Goal: Task Accomplishment & Management: Manage account settings

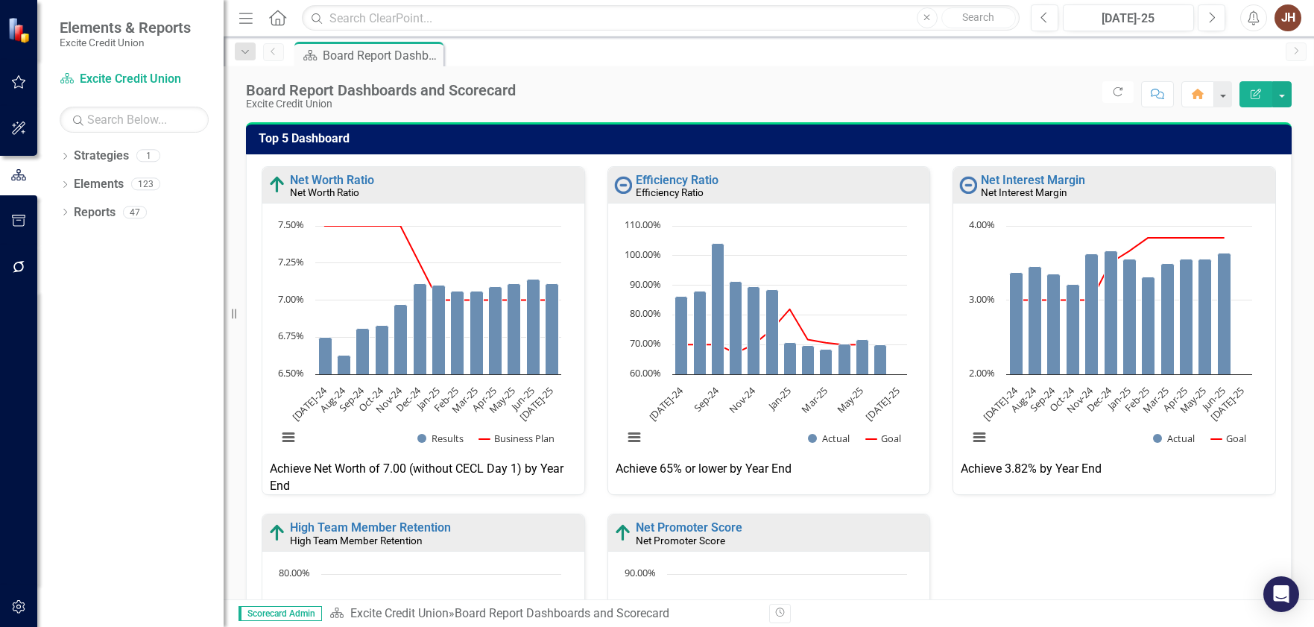
drag, startPoint x: 764, startPoint y: 66, endPoint x: 21, endPoint y: 64, distance: 743.0
click at [764, 66] on div "Dropdown Search Strategy Board Report Dashboards and Scorecard Pin Previous Str…" at bounding box center [769, 52] width 1090 height 30
click at [11, 82] on icon "button" at bounding box center [19, 82] width 16 height 12
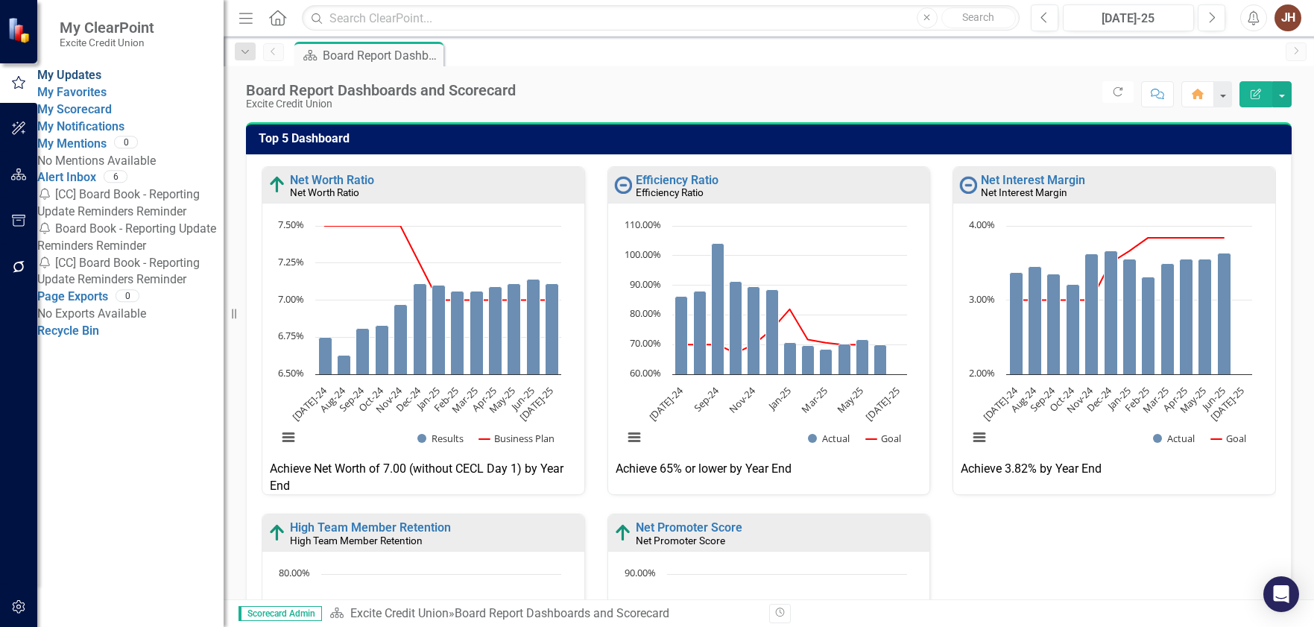
click at [101, 77] on link "My Updates" at bounding box center [69, 75] width 64 height 14
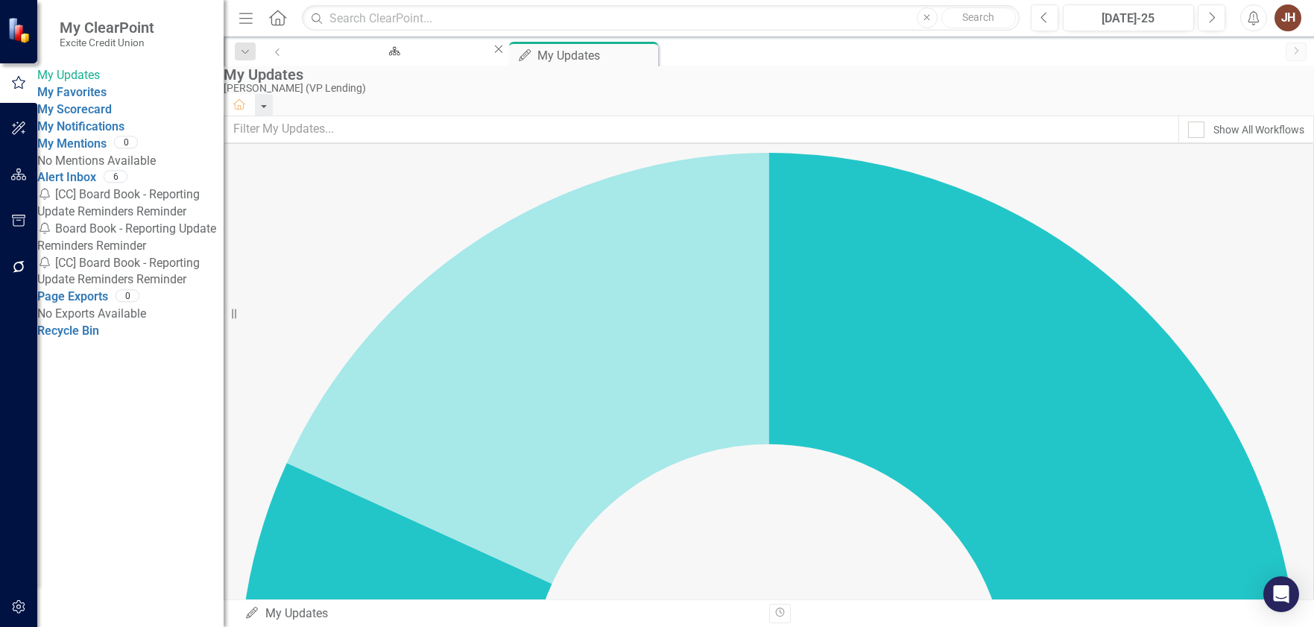
drag, startPoint x: 1248, startPoint y: 482, endPoint x: 1260, endPoint y: 481, distance: 12.7
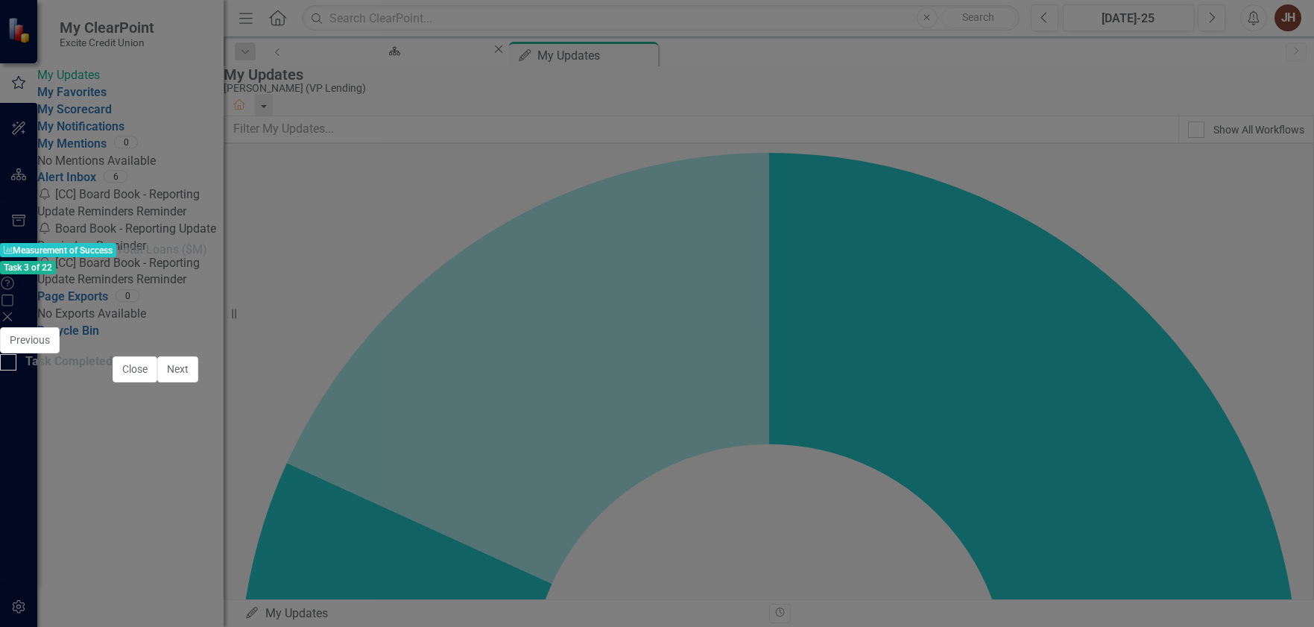
scroll to position [1113, 0]
drag, startPoint x: 457, startPoint y: 455, endPoint x: 474, endPoint y: 458, distance: 17.3
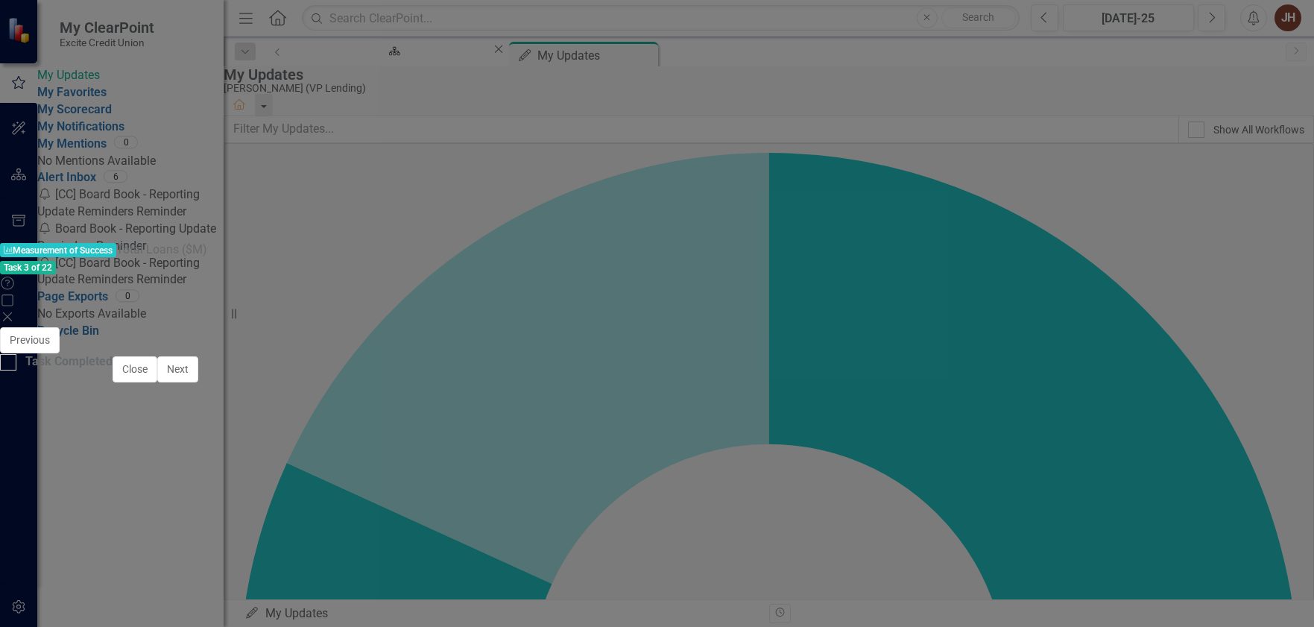
type textarea "456690034.18"
type textarea "456.69"
drag, startPoint x: 1273, startPoint y: 63, endPoint x: 943, endPoint y: 164, distance: 345.4
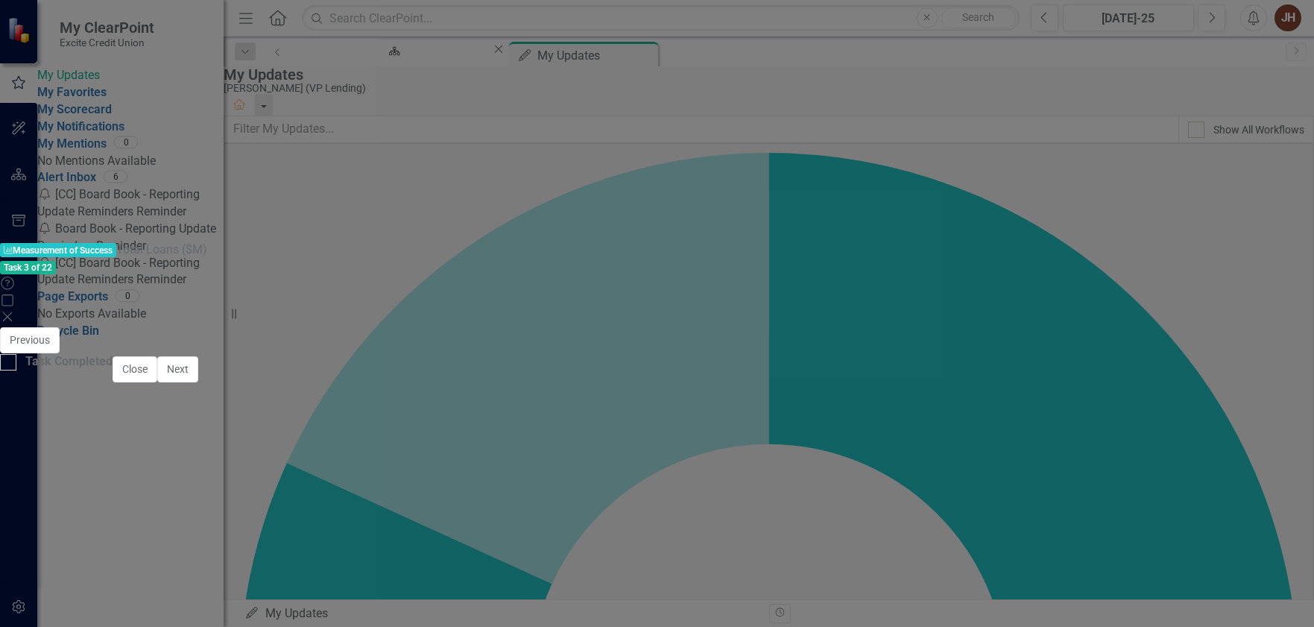
click at [835, 335] on icon "Save" at bounding box center [828, 340] width 13 height 10
click at [15, 311] on icon "Close" at bounding box center [7, 317] width 15 height 12
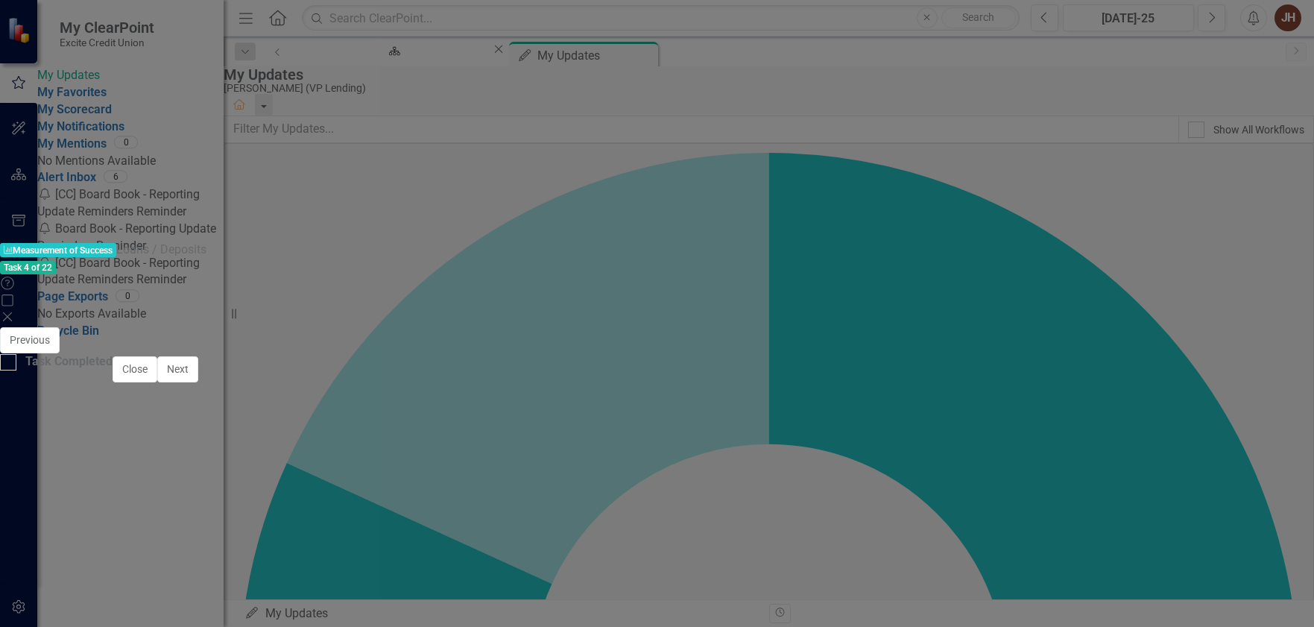
scroll to position [935, 0]
drag, startPoint x: 467, startPoint y: 455, endPoint x: 513, endPoint y: 470, distance: 47.8
type textarea "81.70"
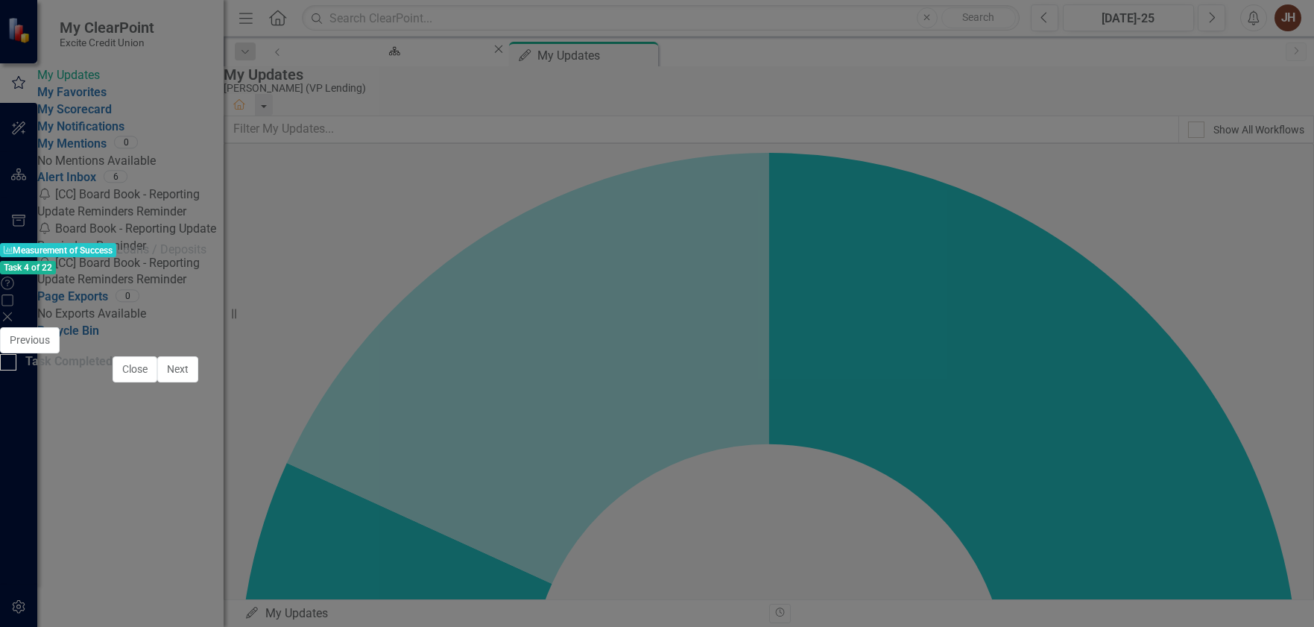
click at [835, 335] on icon "Save" at bounding box center [828, 340] width 13 height 10
click at [15, 311] on icon "Close" at bounding box center [7, 317] width 15 height 12
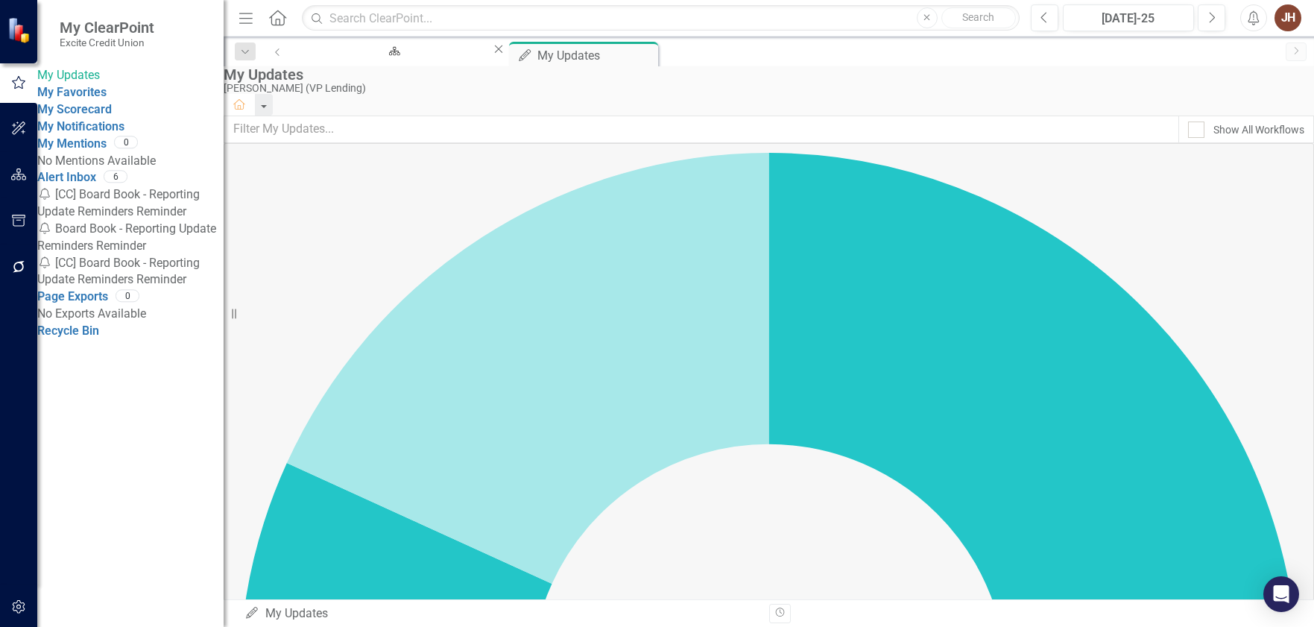
scroll to position [149, 0]
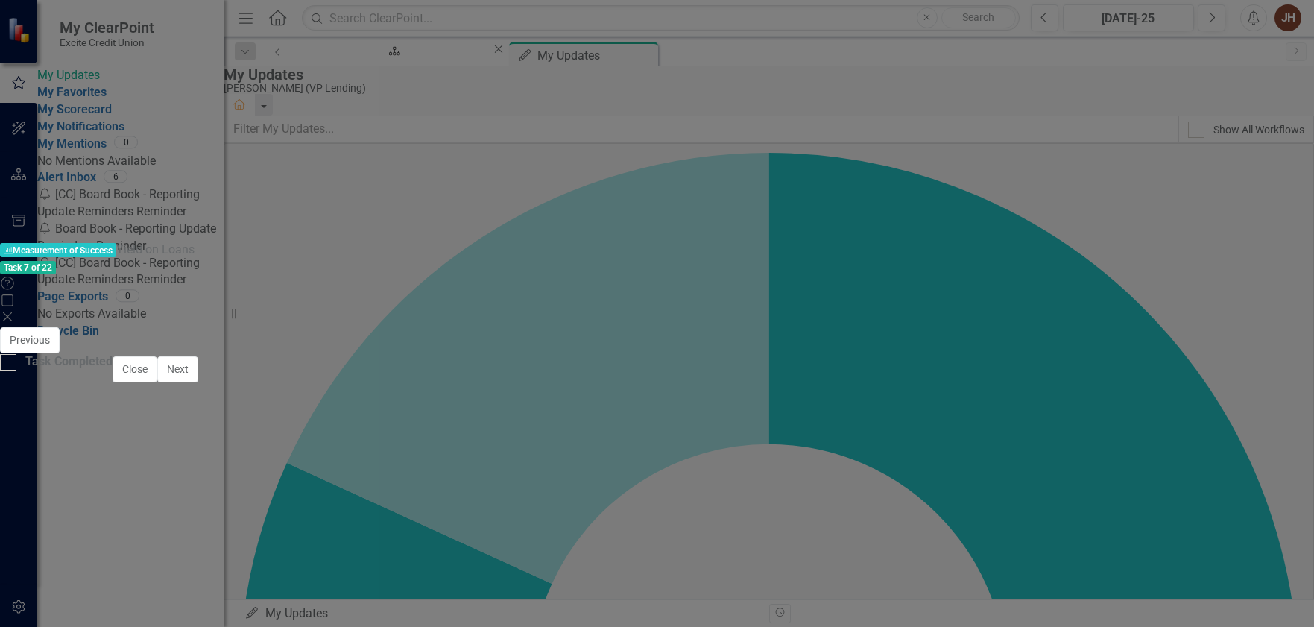
scroll to position [912, 0]
type textarea "5.65"
type textarea "6.00"
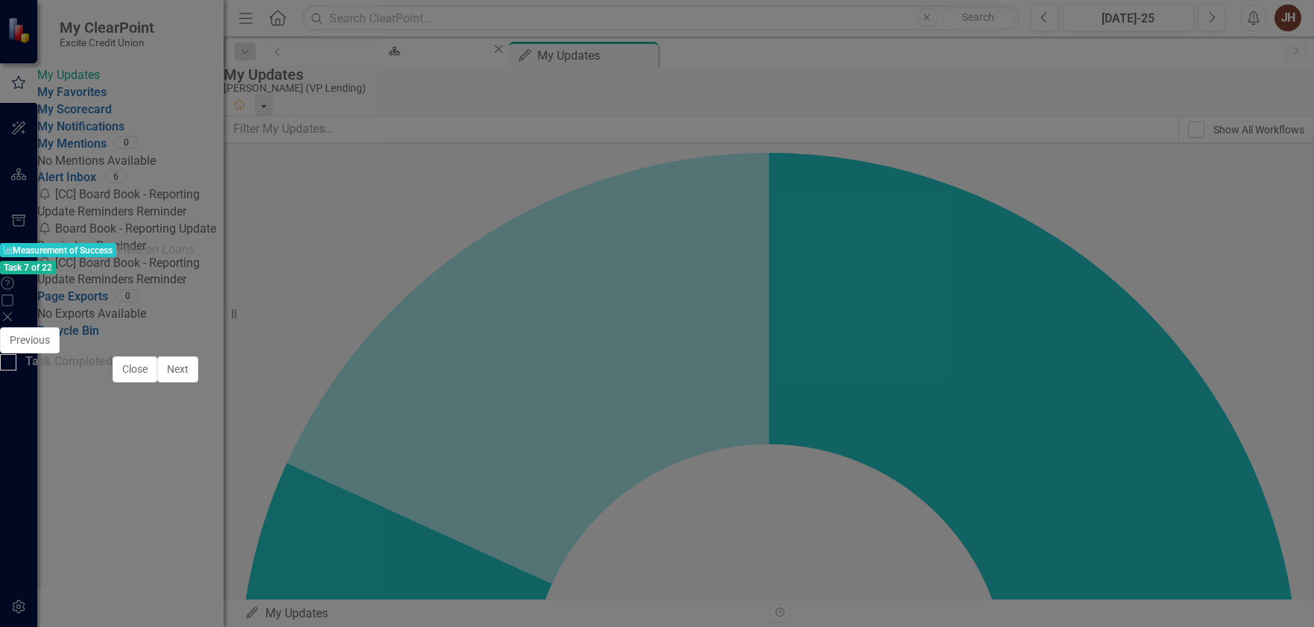
click at [835, 335] on icon "Save" at bounding box center [828, 340] width 13 height 10
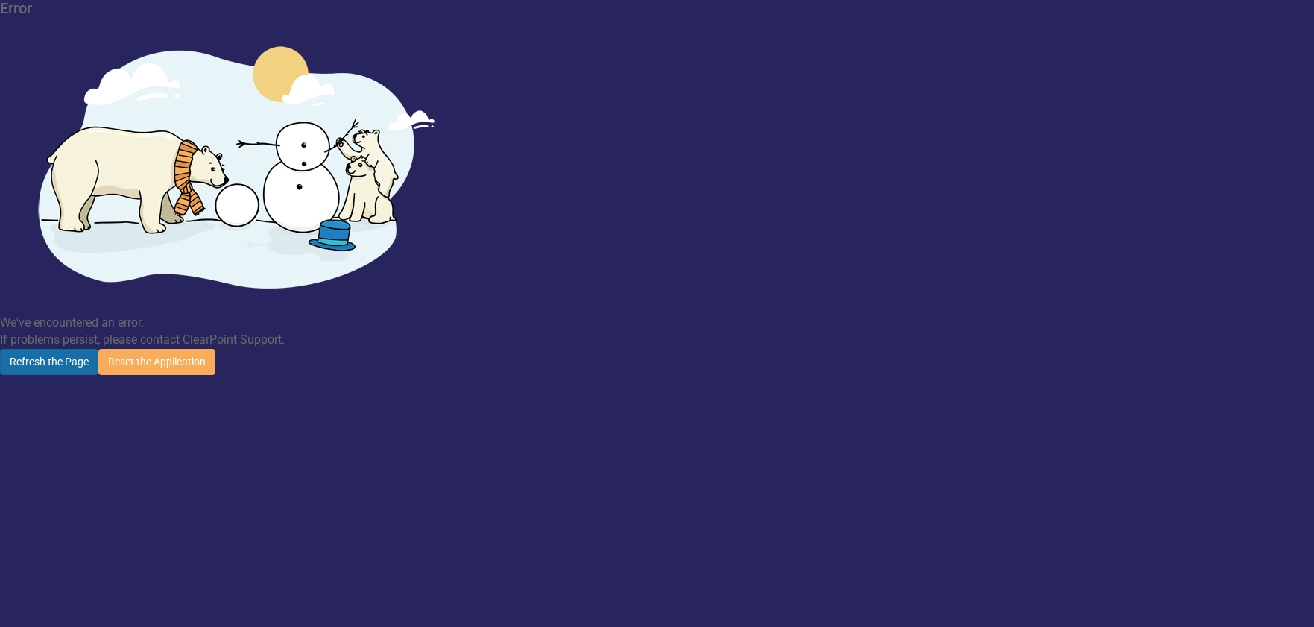
click at [98, 349] on button "Refresh the Page" at bounding box center [49, 362] width 98 height 26
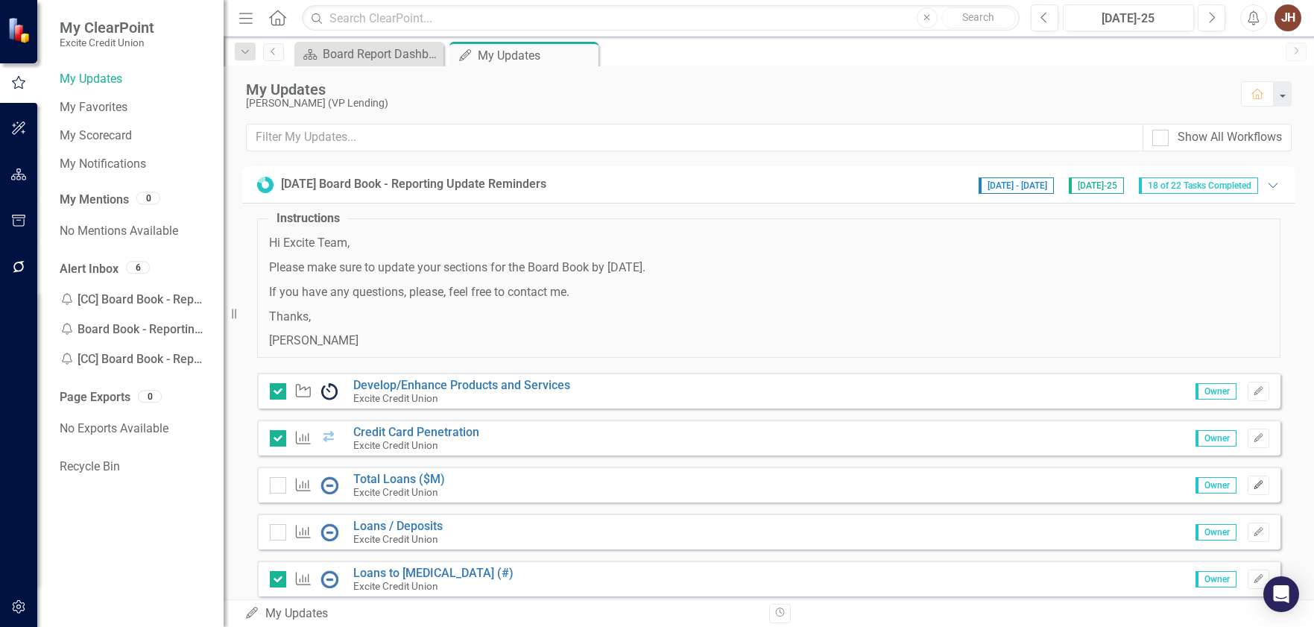
click at [1253, 483] on icon "Edit" at bounding box center [1258, 485] width 11 height 9
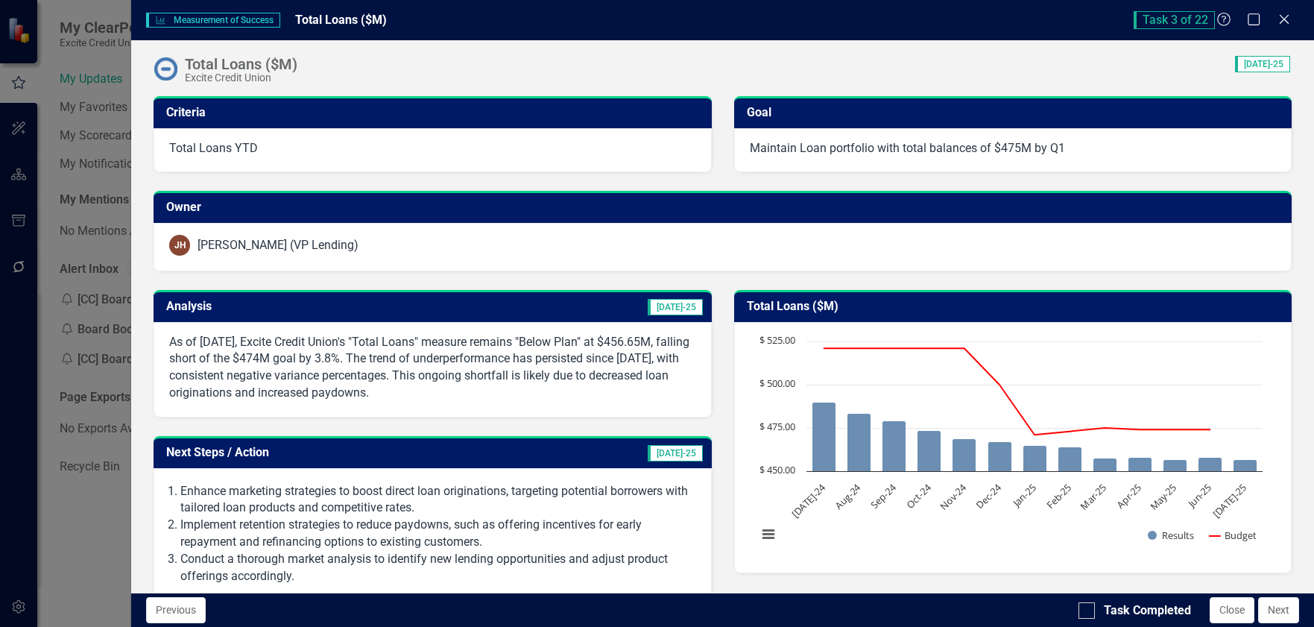
drag, startPoint x: 674, startPoint y: 311, endPoint x: 705, endPoint y: 311, distance: 31.3
click at [674, 311] on span "[DATE]-25" at bounding box center [675, 307] width 55 height 16
click at [677, 306] on span "[DATE]-25" at bounding box center [675, 307] width 55 height 16
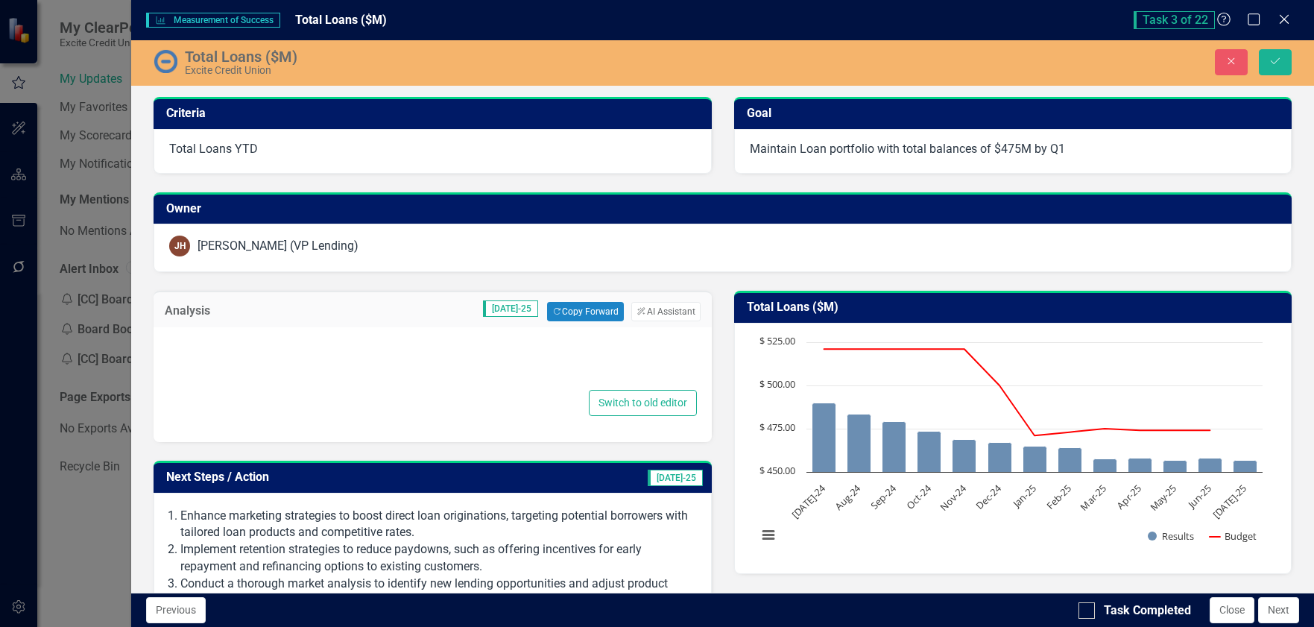
type textarea "<p>As of May 2025, Excite Credit Union's "Total Loans" measure remains "Below P…"
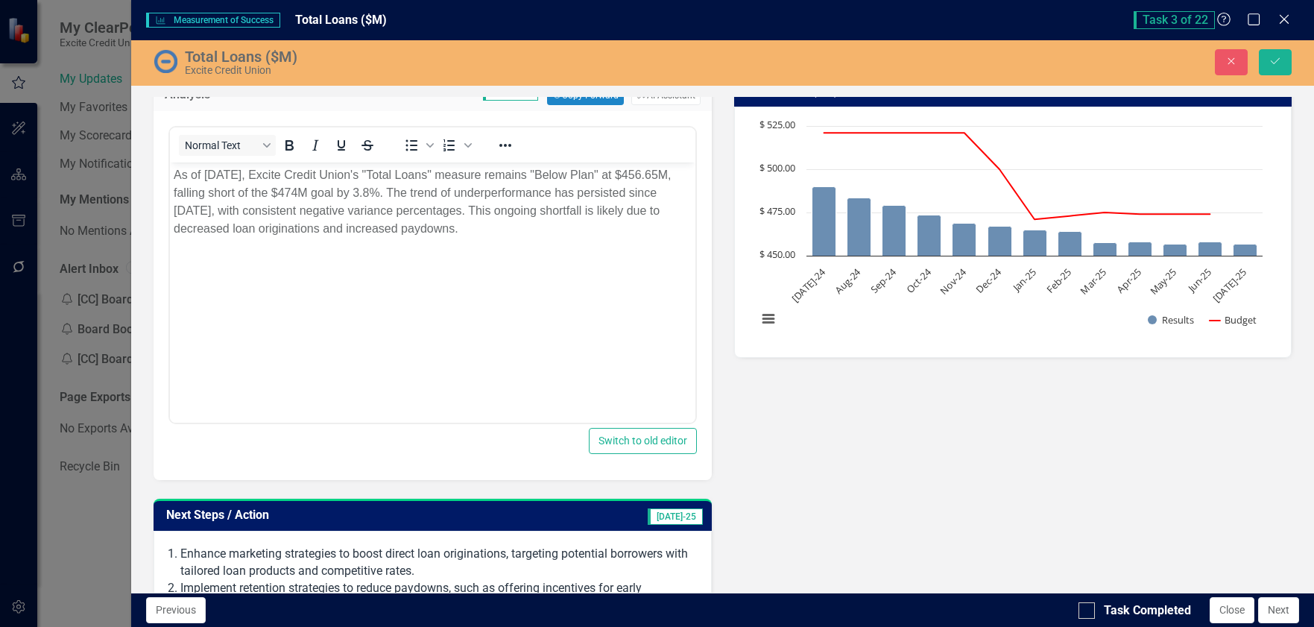
scroll to position [224, 0]
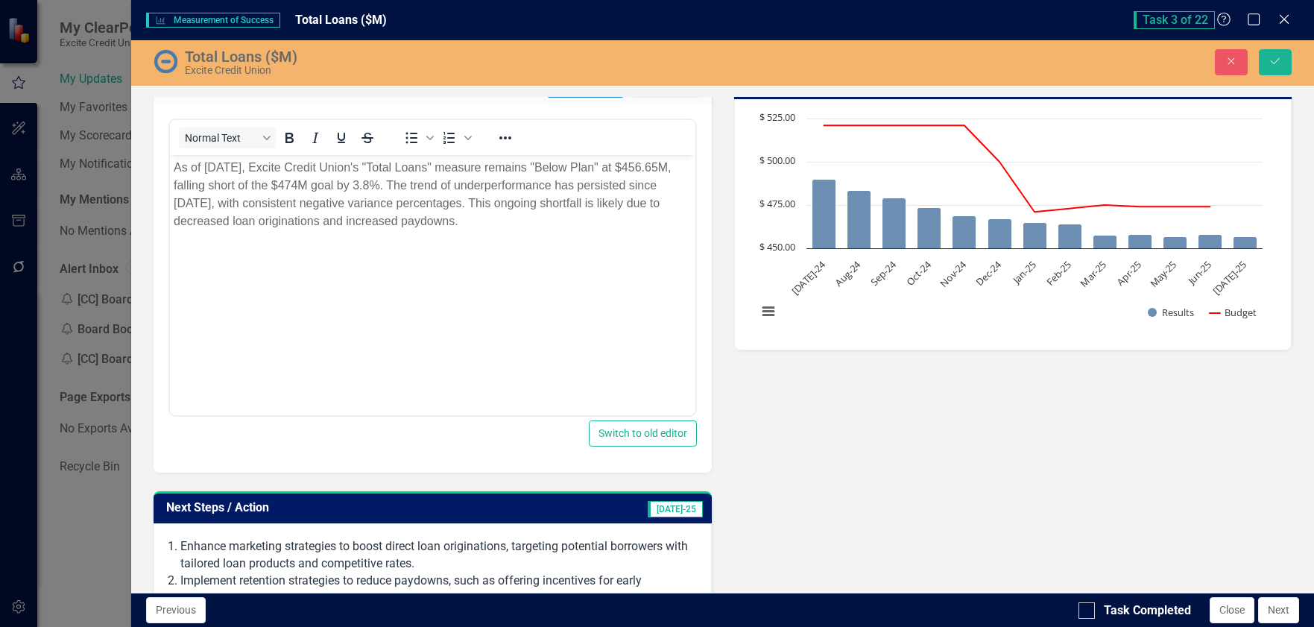
click at [200, 165] on p "As of [DATE], Excite Credit Union's "Total Loans" measure remains "Below Plan" …" at bounding box center [432, 195] width 517 height 72
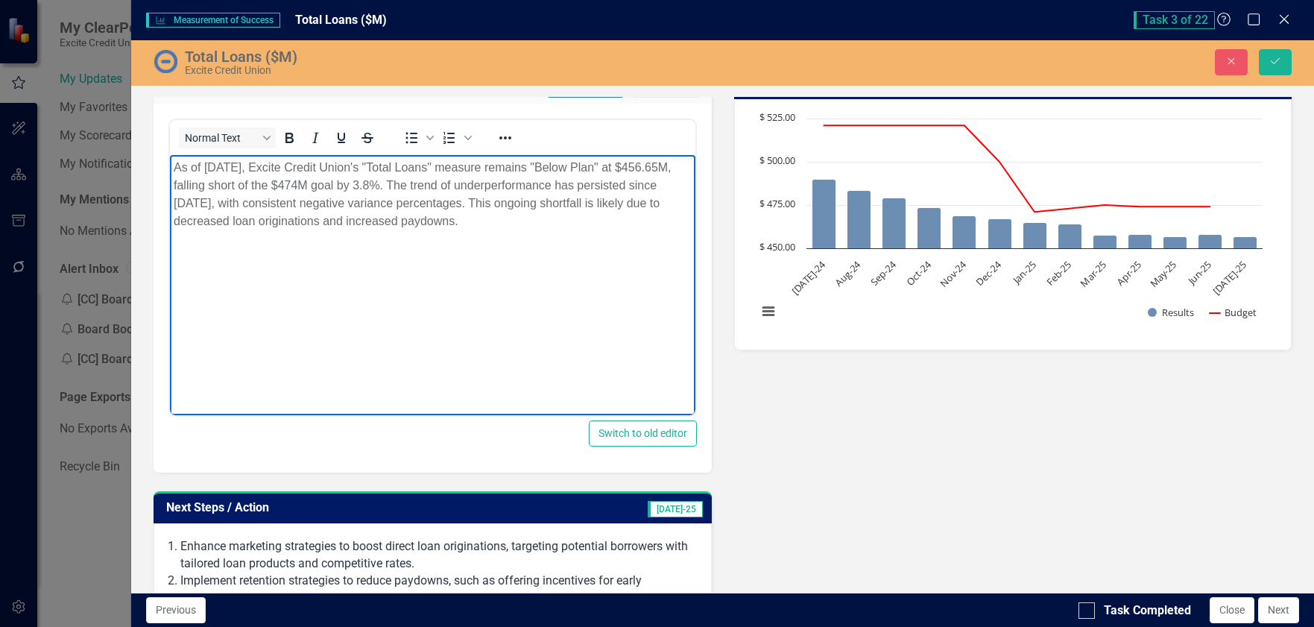
click at [203, 165] on p "As of [DATE], Excite Credit Union's "Total Loans" measure remains "Below Plan" …" at bounding box center [432, 195] width 517 height 72
drag, startPoint x: 863, startPoint y: 328, endPoint x: 680, endPoint y: 171, distance: 241.0
click at [657, 168] on p "As of July 2025, Excite Credit Union's "Total Loans" measure remains "Below Pla…" at bounding box center [432, 195] width 517 height 72
click at [275, 183] on p "As of July 2025, Excite Credit Union's "Total Loans" measure remains "Below Pla…" at bounding box center [432, 195] width 517 height 72
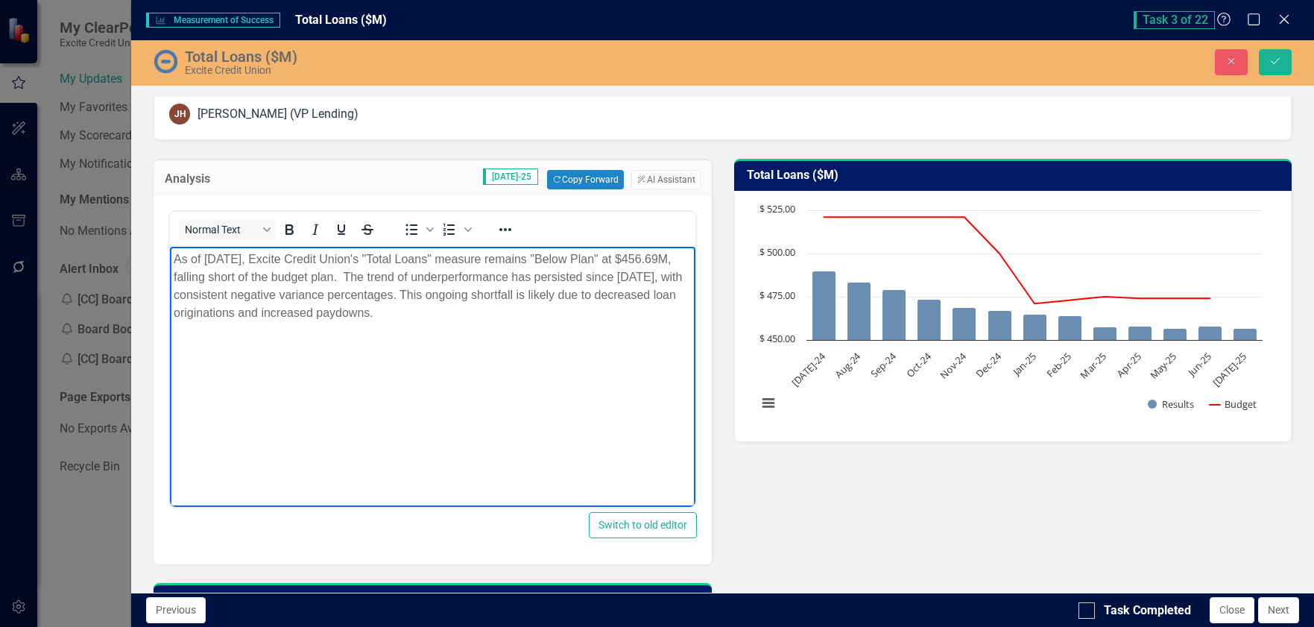
scroll to position [75, 0]
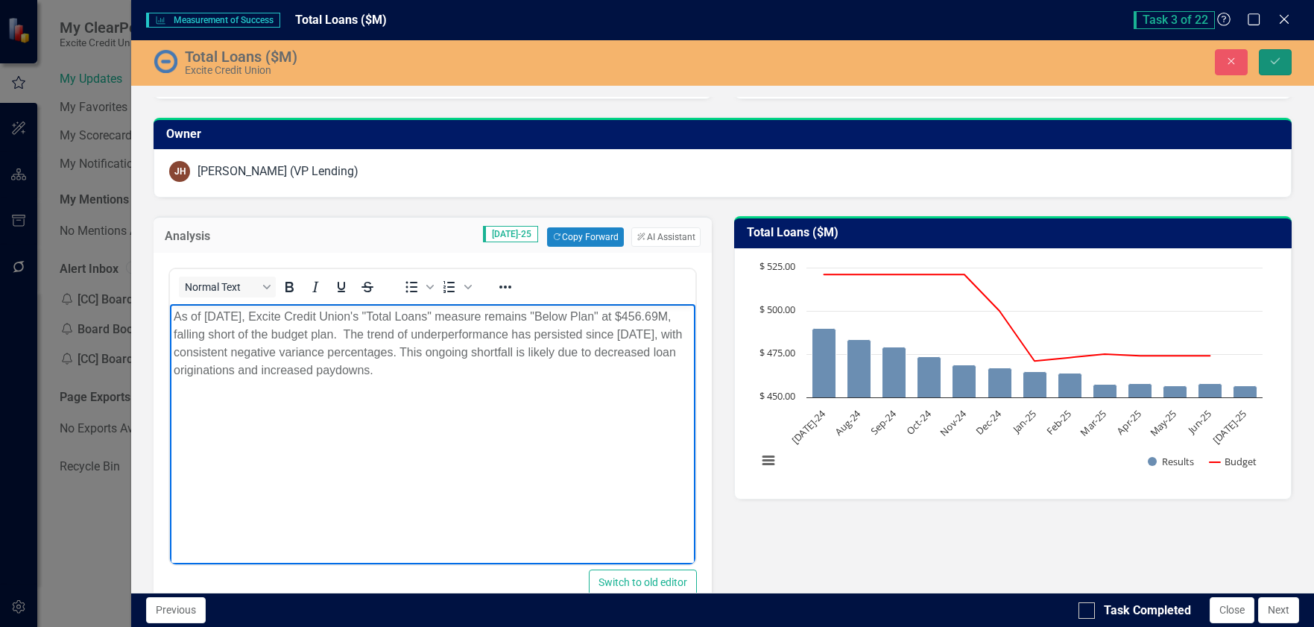
click at [1270, 56] on icon "Save" at bounding box center [1274, 61] width 13 height 10
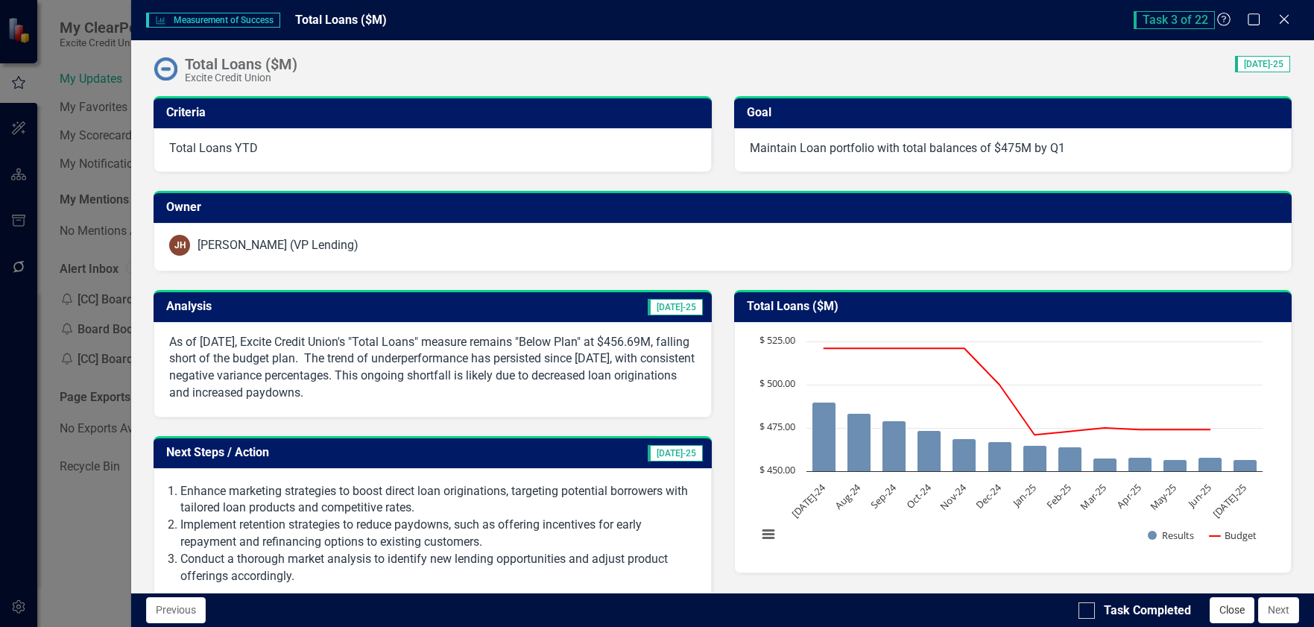
click at [1232, 610] on button "Close" at bounding box center [1232, 610] width 45 height 26
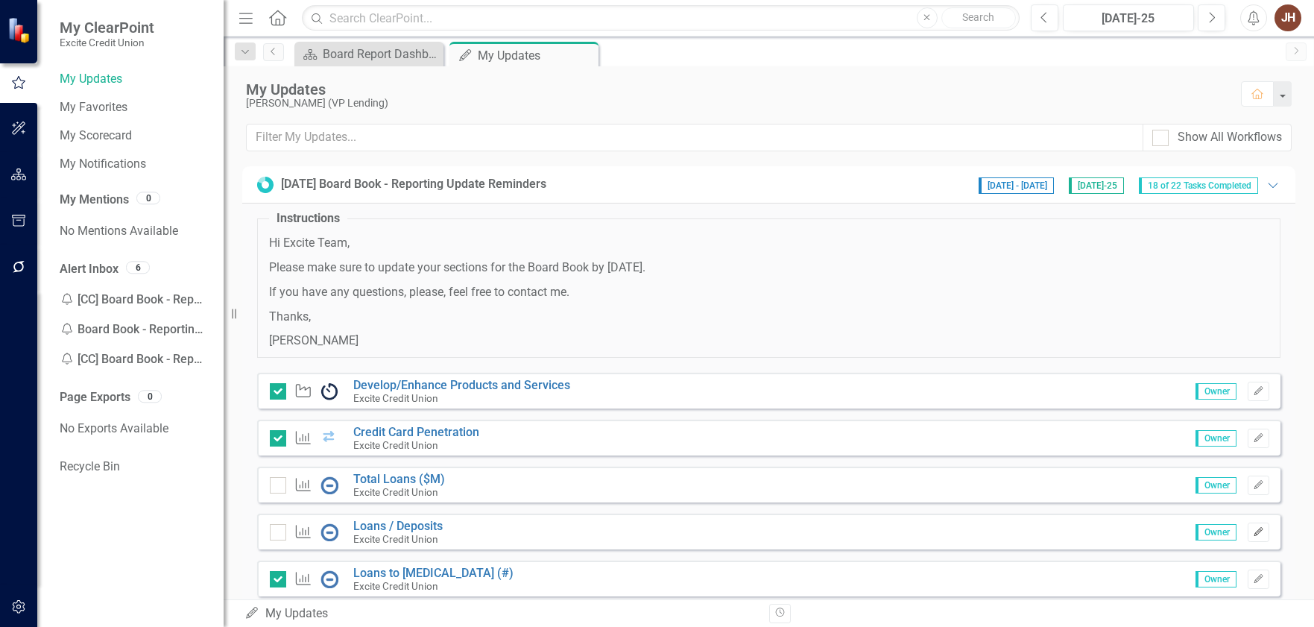
click at [1253, 529] on icon "Edit" at bounding box center [1258, 532] width 11 height 9
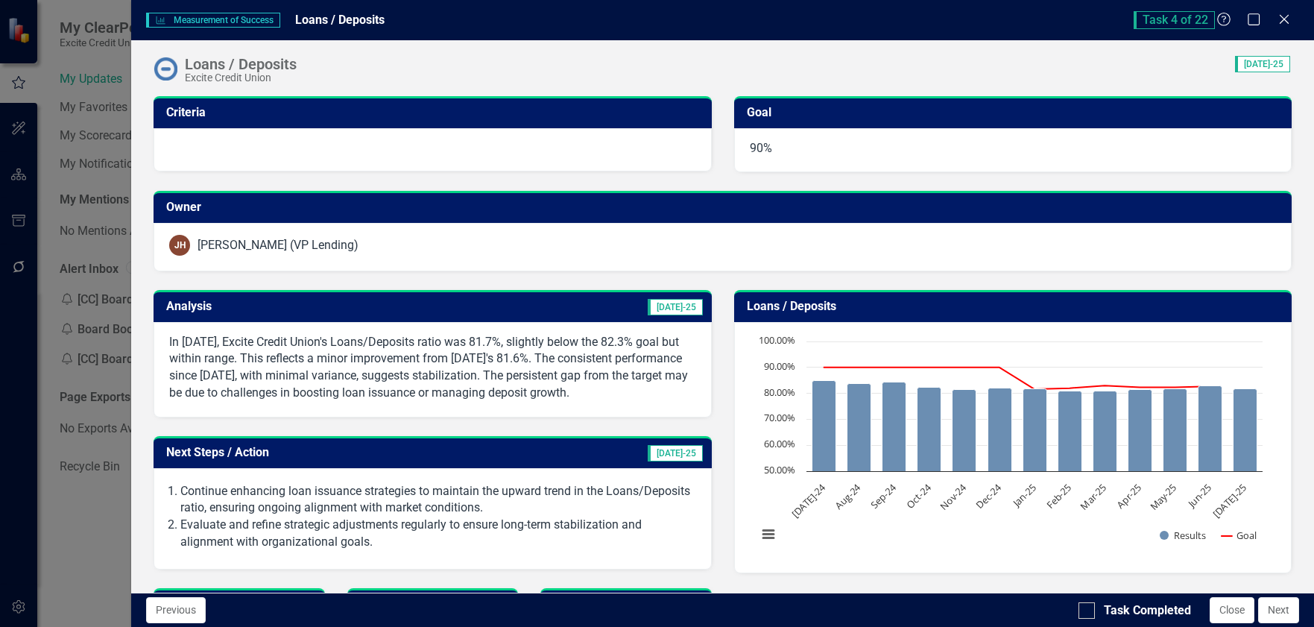
click at [674, 304] on span "[DATE]-25" at bounding box center [675, 307] width 55 height 16
click at [681, 306] on span "[DATE]-25" at bounding box center [675, 307] width 55 height 16
click at [648, 312] on td "[DATE]-25" at bounding box center [554, 308] width 298 height 25
click at [649, 312] on td "[DATE]-25" at bounding box center [554, 308] width 298 height 25
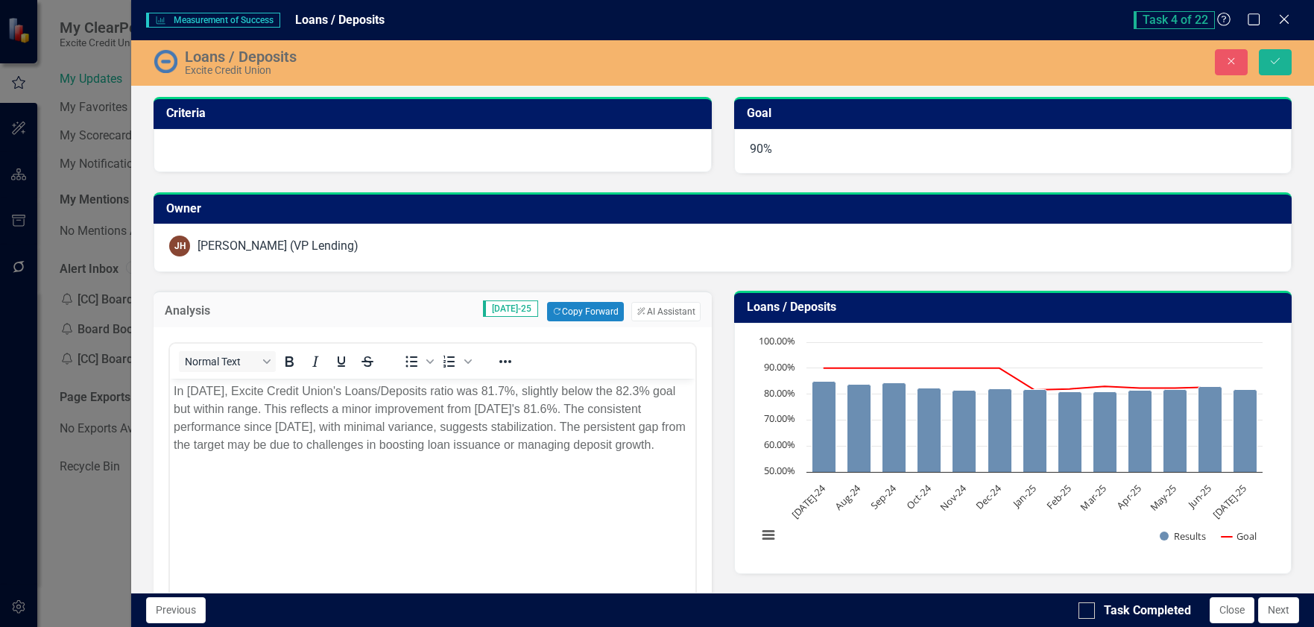
scroll to position [0, 0]
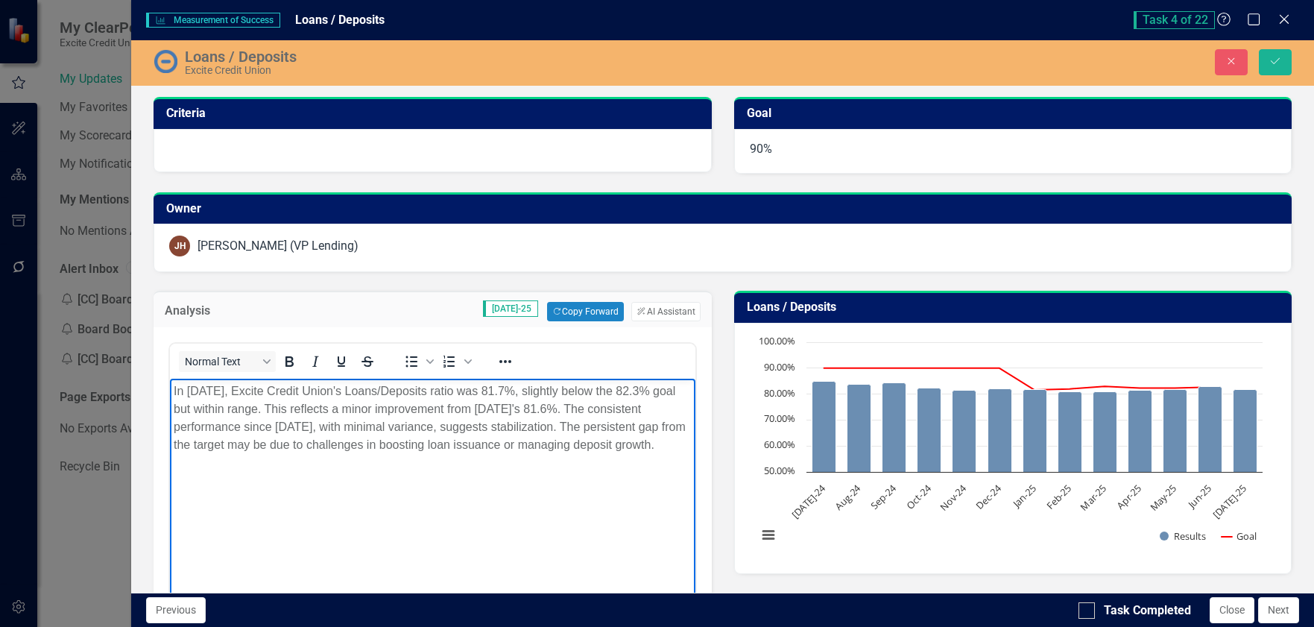
click at [186, 389] on p "In [DATE], Excite Credit Union's Loans/Deposits ratio was 81.7%, slightly below…" at bounding box center [432, 418] width 517 height 72
drag, startPoint x: 502, startPoint y: 393, endPoint x: 519, endPoint y: 393, distance: 17.2
click at [502, 393] on p "In July 2025, Excite Credit Union's Loans/Deposits ratio was 81.7%, slightly be…" at bounding box center [432, 418] width 517 height 72
drag, startPoint x: 535, startPoint y: 390, endPoint x: 661, endPoint y: 402, distance: 126.6
click at [538, 390] on p "In July 2025, Excite Credit Union's Loans/Deposits ratio was 81.7%, slightly be…" at bounding box center [432, 418] width 517 height 72
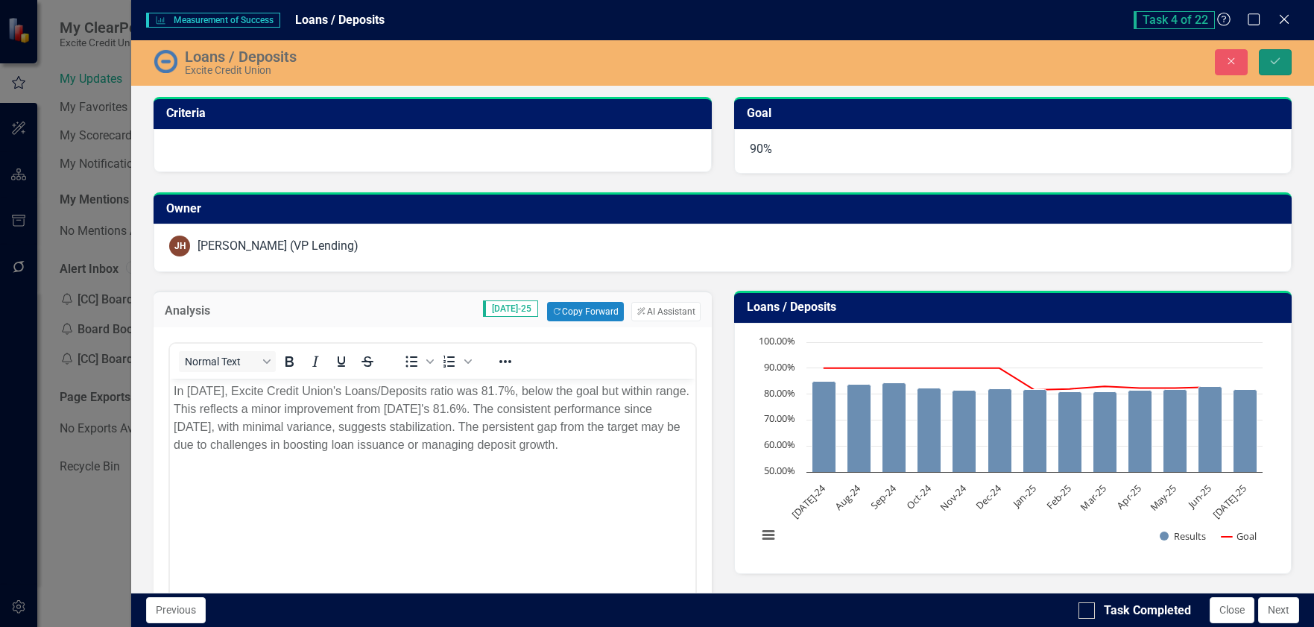
click at [1271, 68] on button "Save" at bounding box center [1275, 62] width 33 height 26
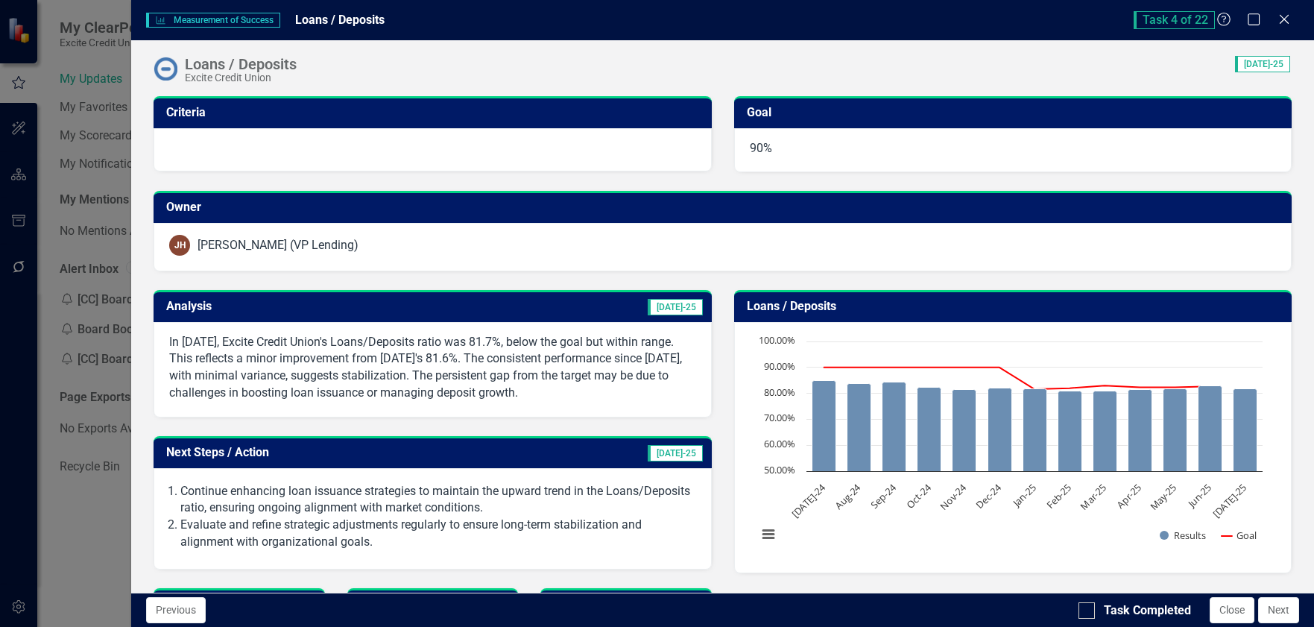
drag, startPoint x: 1218, startPoint y: 612, endPoint x: 419, endPoint y: 291, distance: 861.8
click at [1219, 611] on button "Close" at bounding box center [1232, 610] width 45 height 26
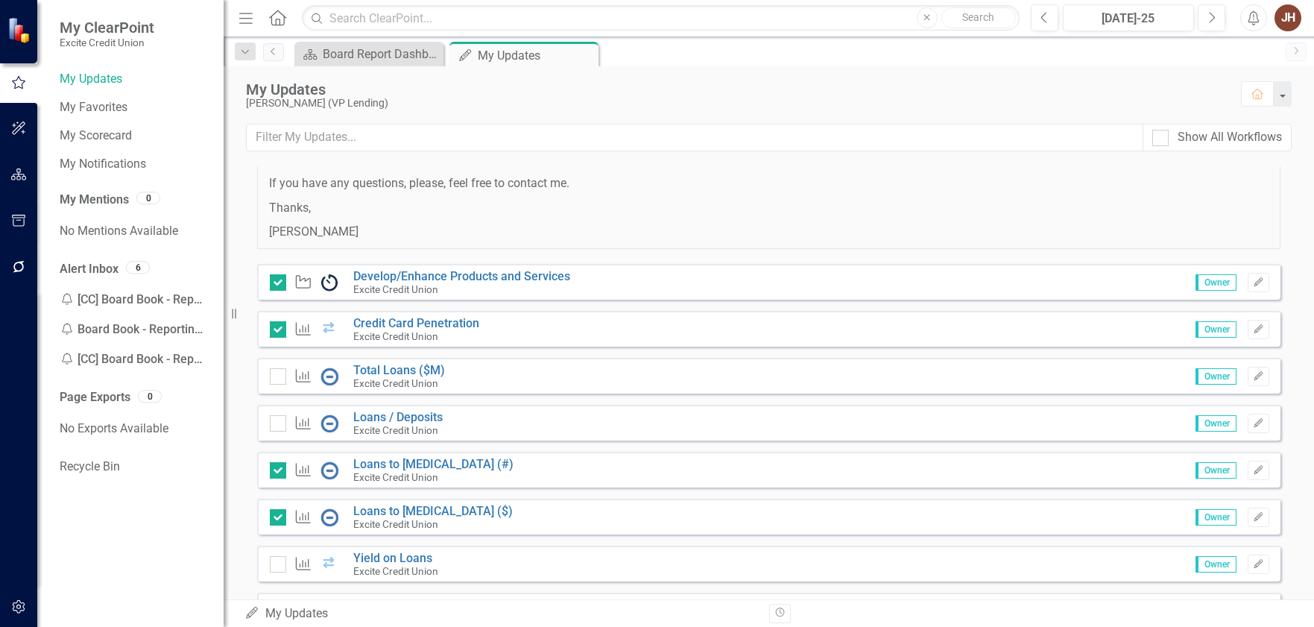
scroll to position [149, 0]
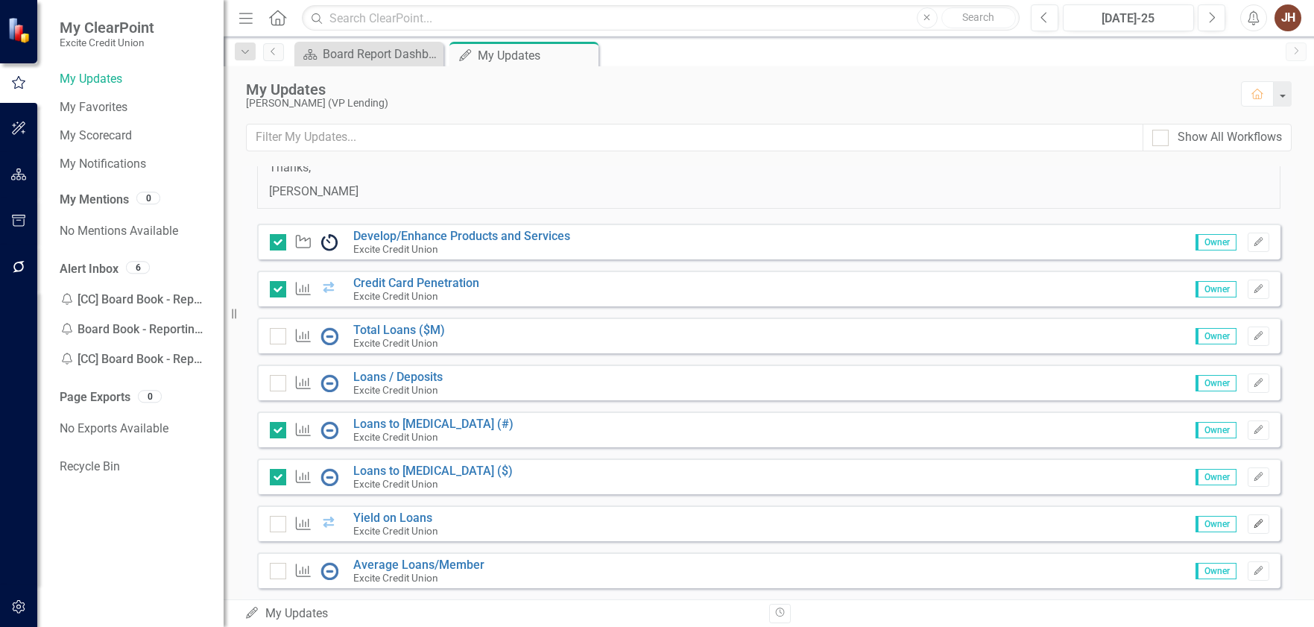
click at [1253, 525] on icon "Edit" at bounding box center [1258, 523] width 11 height 9
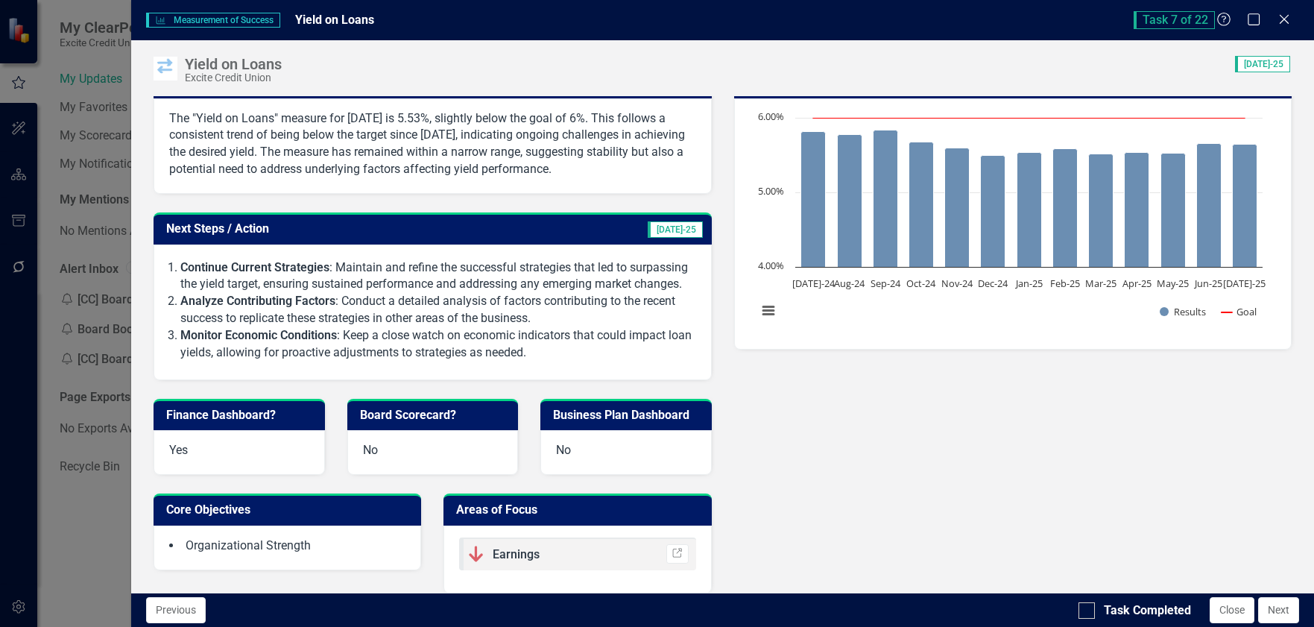
scroll to position [0, 0]
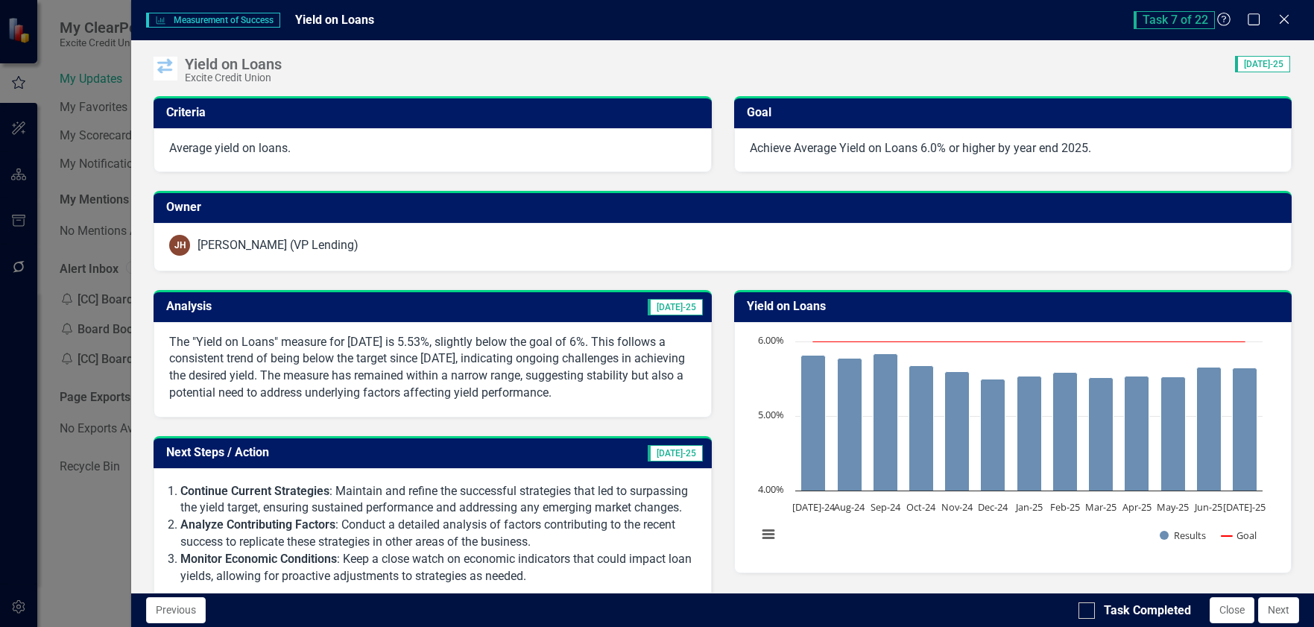
click at [667, 307] on span "[DATE]-25" at bounding box center [675, 307] width 55 height 16
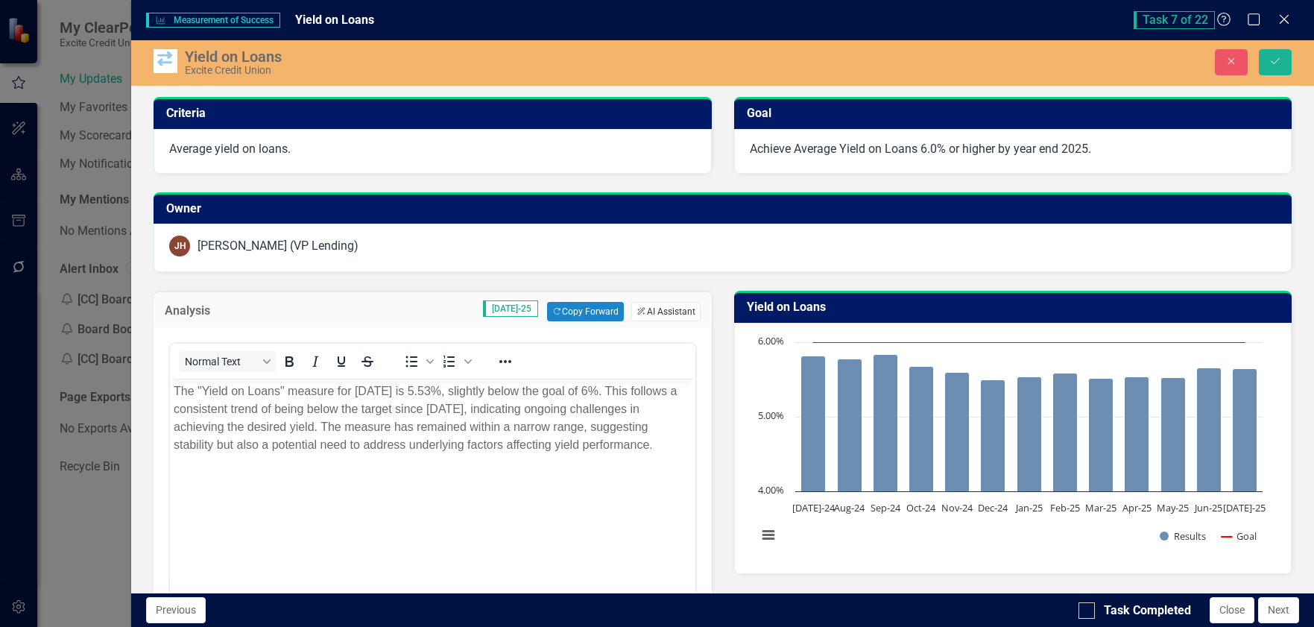
click at [668, 308] on button "ClearPoint AI AI Assistant" at bounding box center [665, 311] width 69 height 19
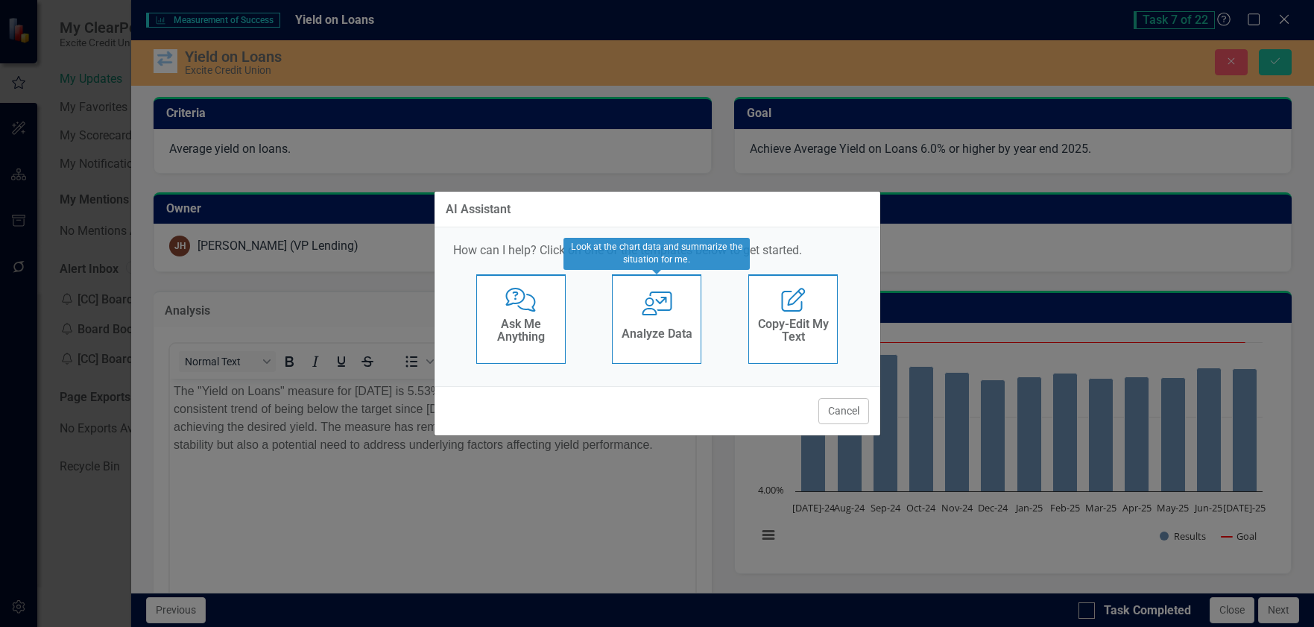
click at [676, 322] on div "User with Chart Analyze Data" at bounding box center [656, 318] width 89 height 89
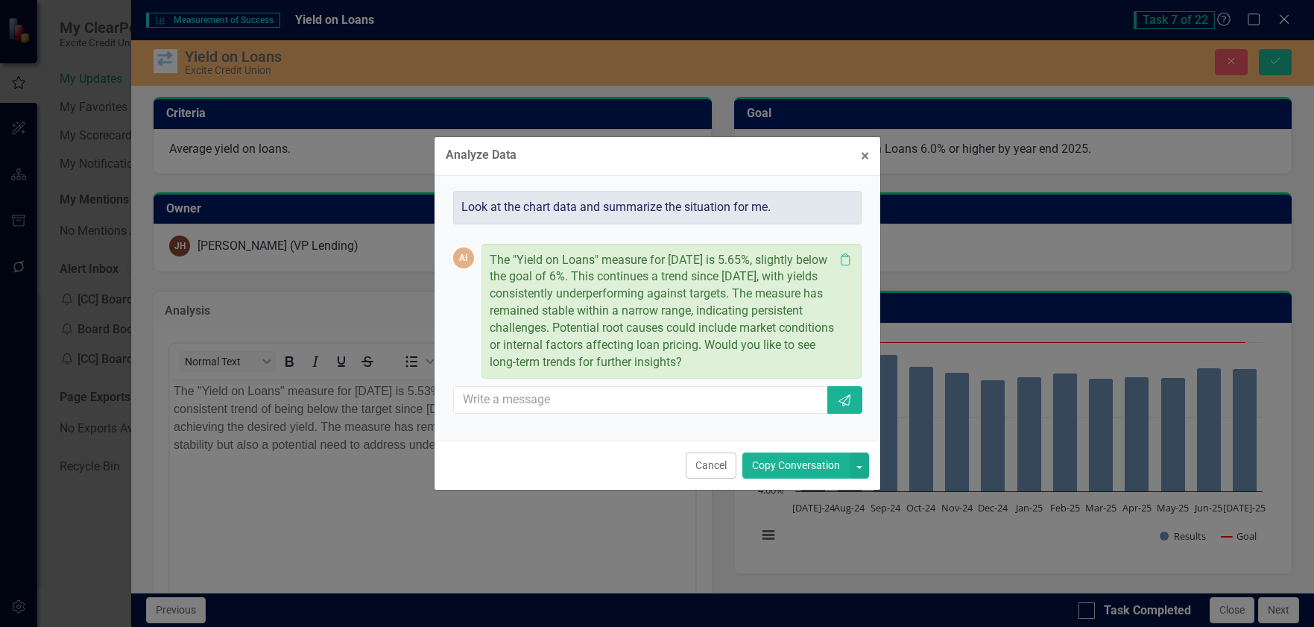
click at [780, 461] on button "Copy Conversation" at bounding box center [795, 465] width 107 height 26
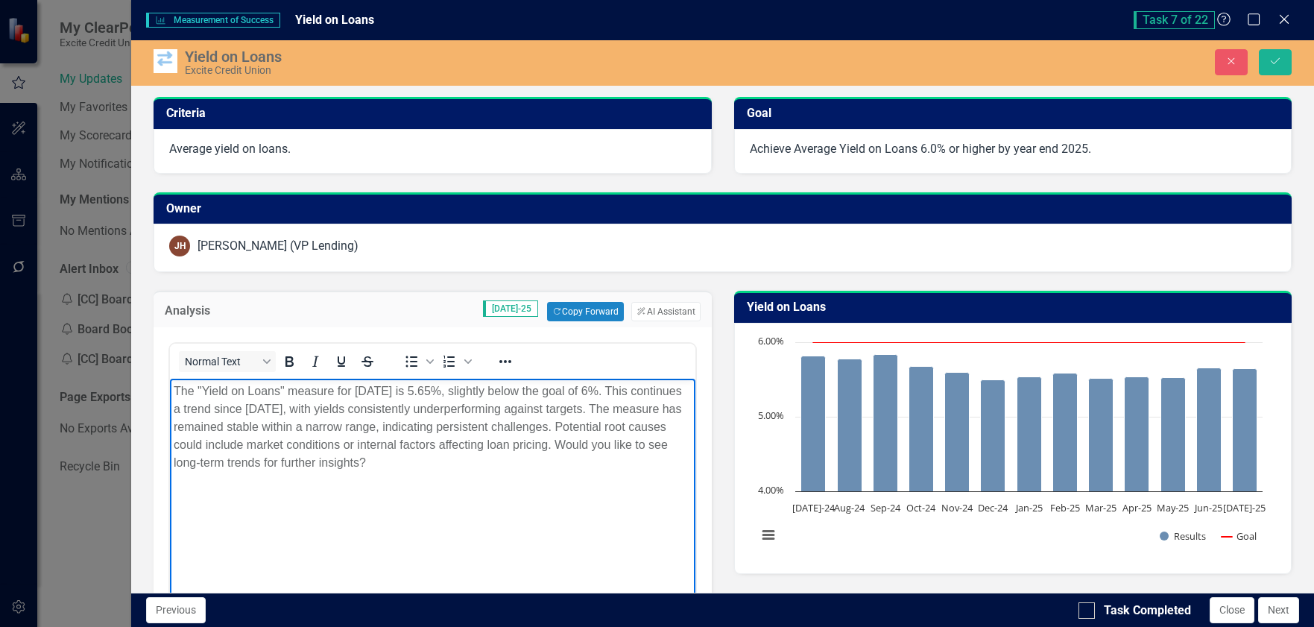
drag, startPoint x: 174, startPoint y: 463, endPoint x: 518, endPoint y: 472, distance: 343.7
click at [505, 474] on body "The "Yield on Loans" measure for July 2025 is 5.65%, slightly below the goal of…" at bounding box center [432, 491] width 525 height 224
click at [554, 442] on p "The "Yield on Loans" measure for July 2025 is 5.65%, slightly below the goal of…" at bounding box center [432, 418] width 517 height 72
click at [1277, 57] on icon "Save" at bounding box center [1274, 61] width 13 height 10
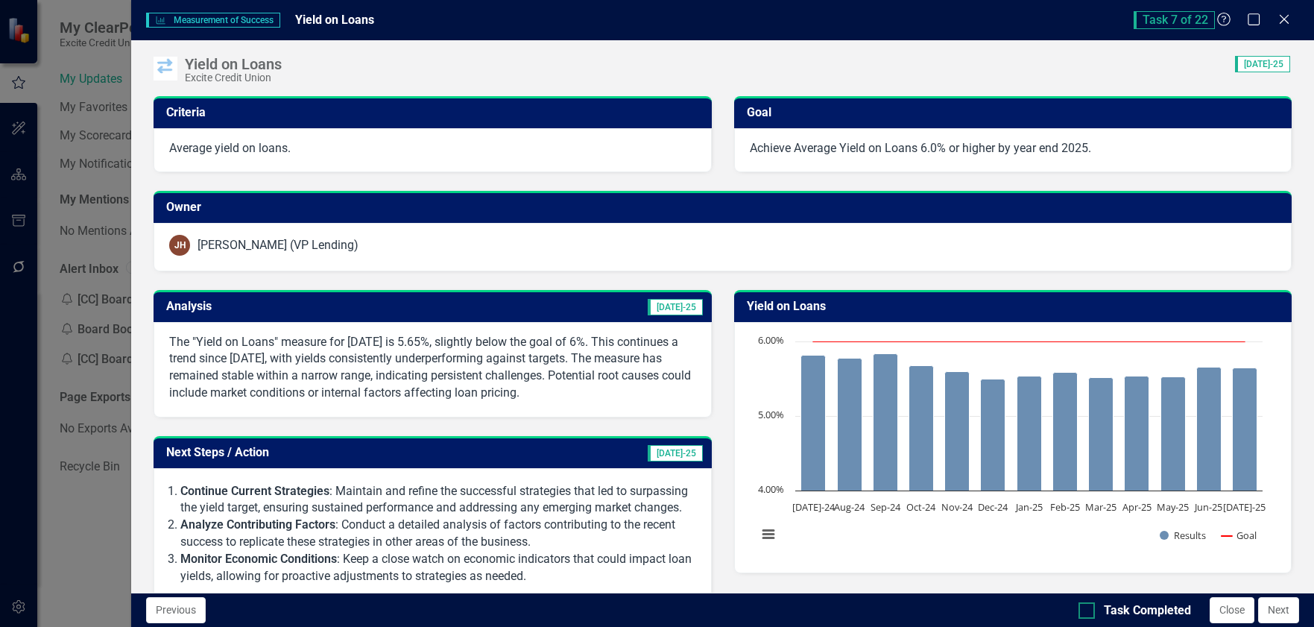
click at [1089, 609] on div at bounding box center [1086, 610] width 16 height 16
click at [1088, 609] on input "Task Completed" at bounding box center [1083, 607] width 10 height 10
checkbox input "true"
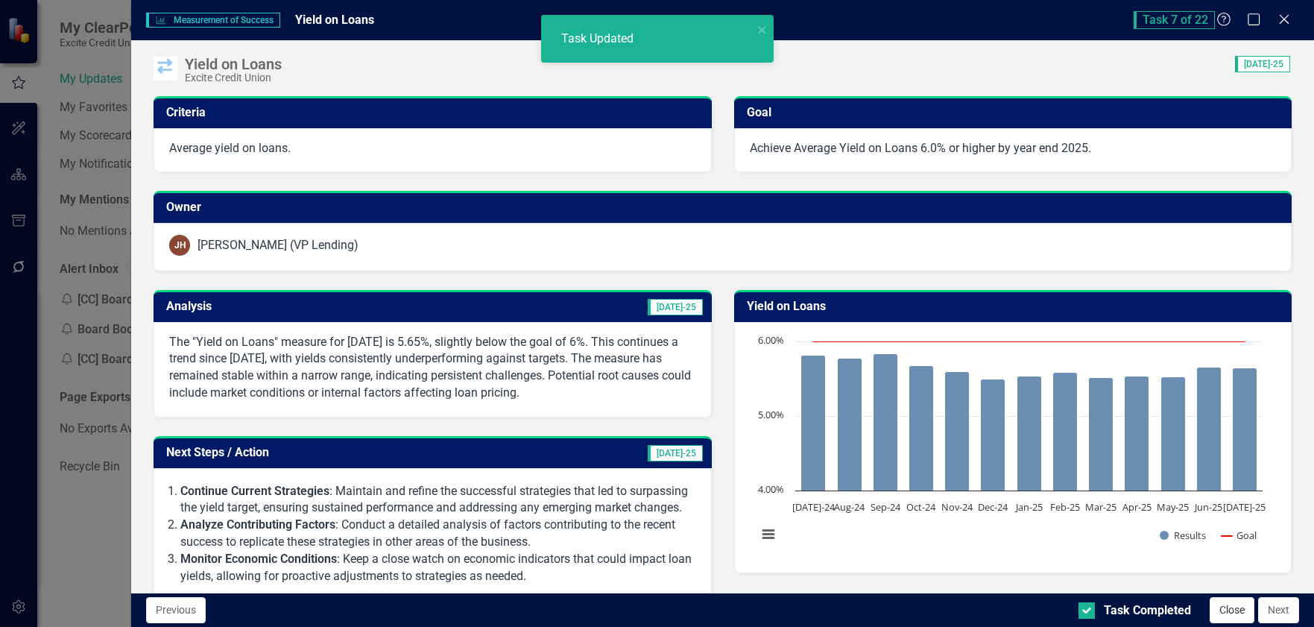
click at [1224, 608] on button "Close" at bounding box center [1232, 610] width 45 height 26
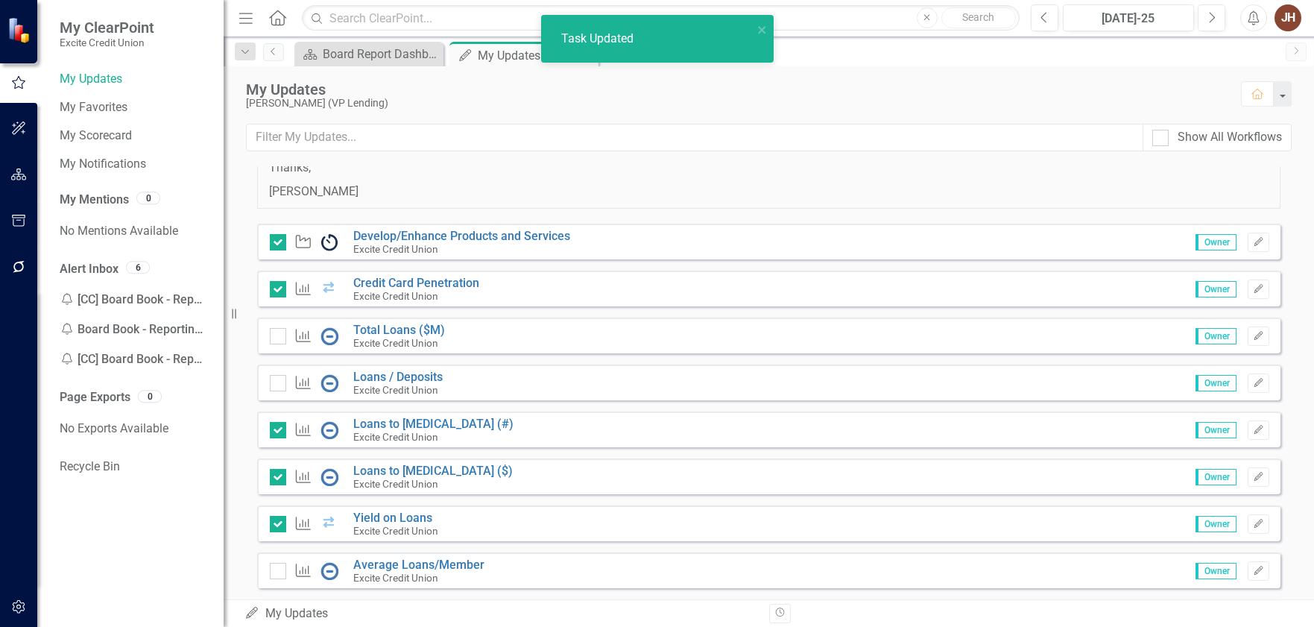
checkbox input "true"
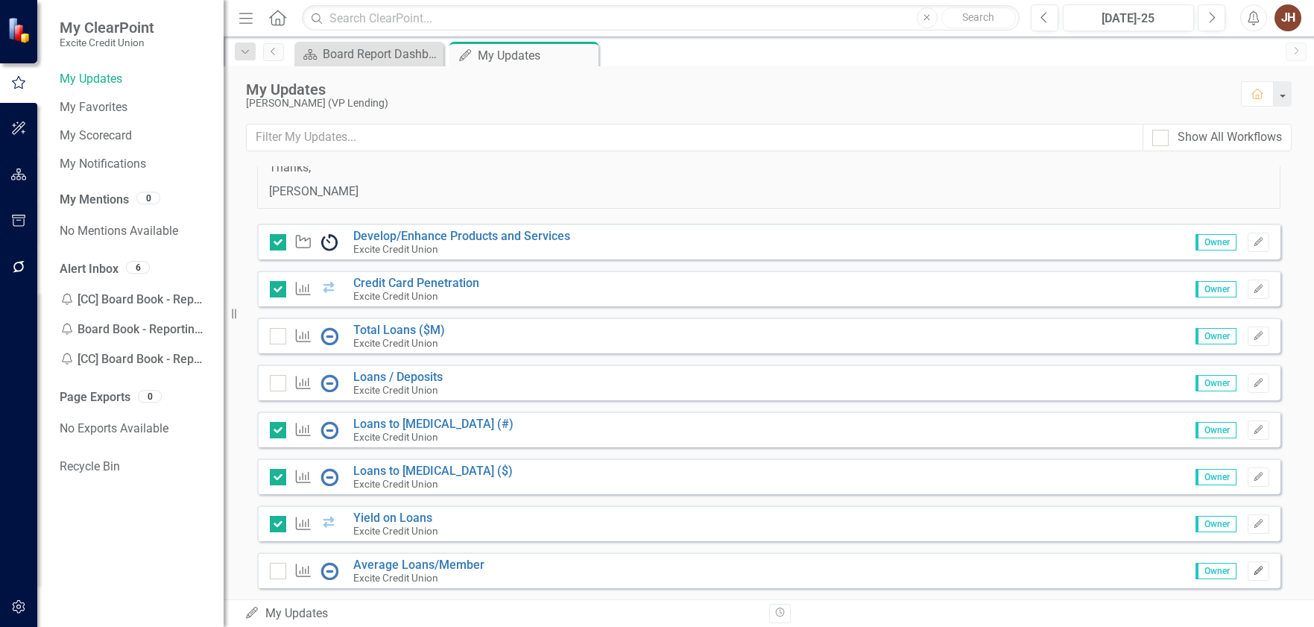
click at [1253, 571] on icon "Edit" at bounding box center [1258, 570] width 11 height 9
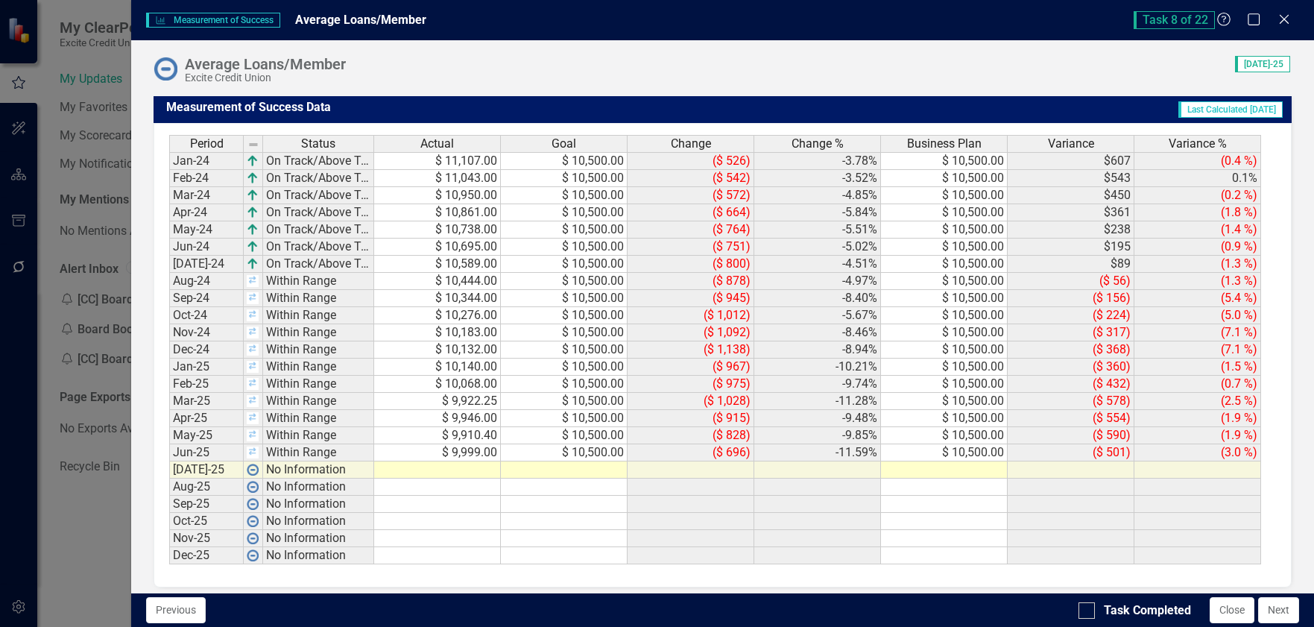
scroll to position [823, 0]
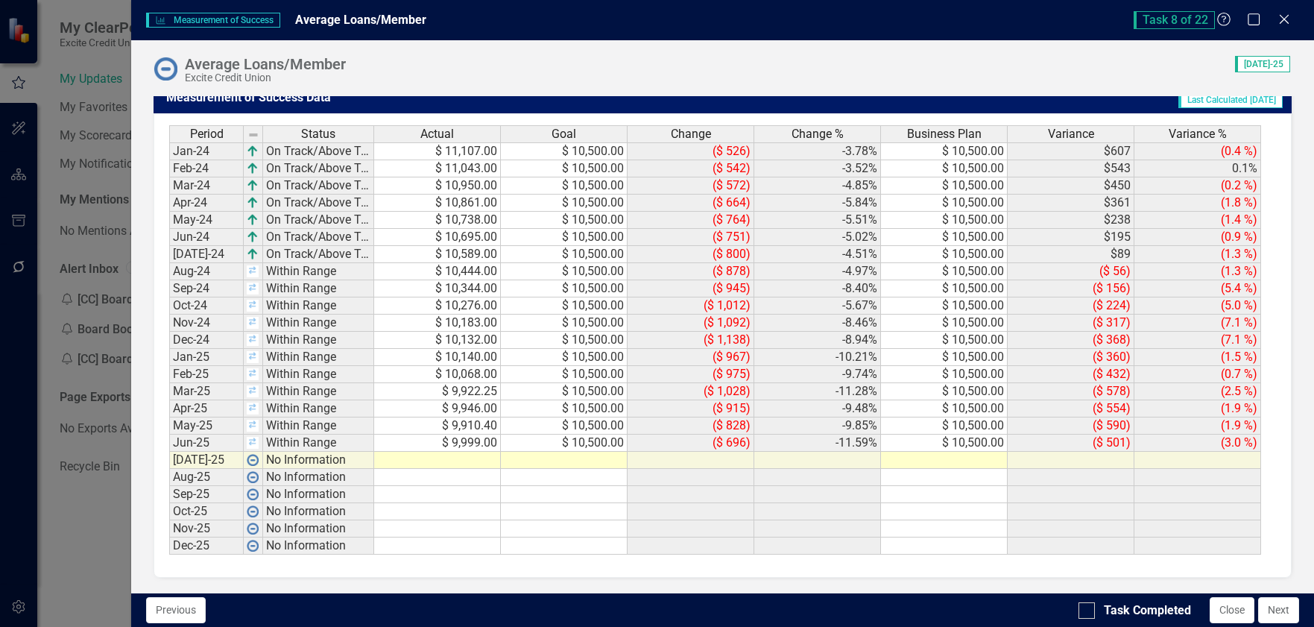
click at [584, 459] on td at bounding box center [564, 460] width 127 height 17
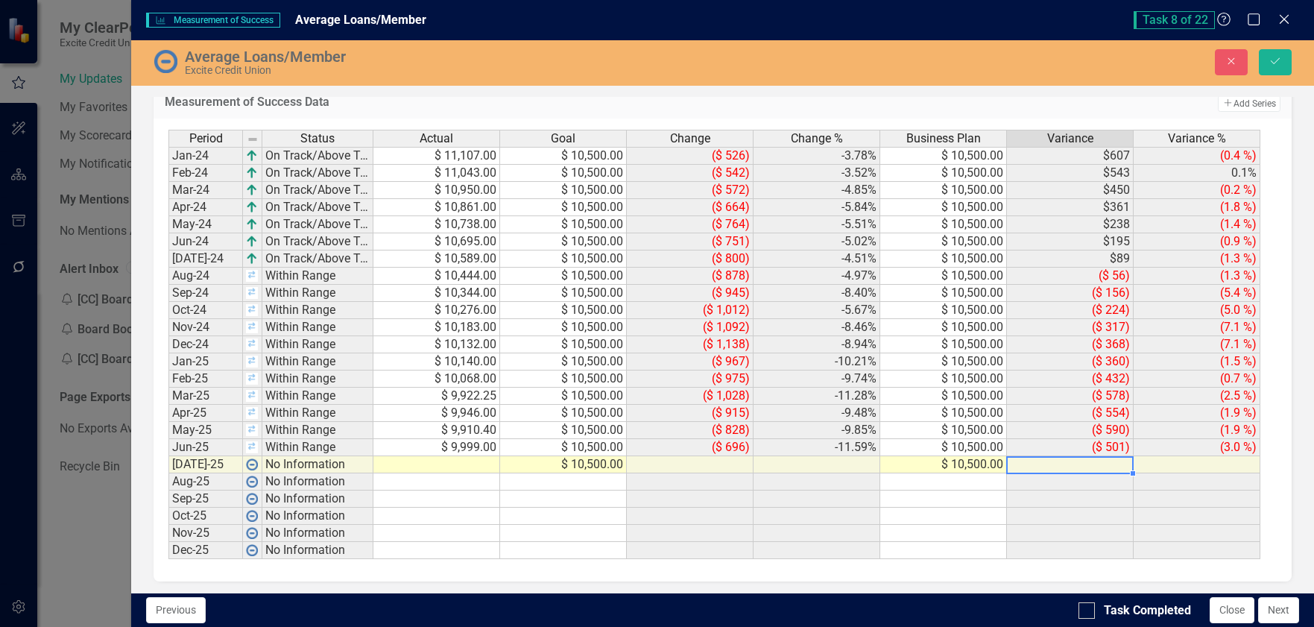
type textarea "10500"
drag, startPoint x: 458, startPoint y: 458, endPoint x: 510, endPoint y: 477, distance: 54.7
click at [459, 458] on td at bounding box center [436, 464] width 127 height 17
click at [467, 471] on td at bounding box center [436, 464] width 127 height 17
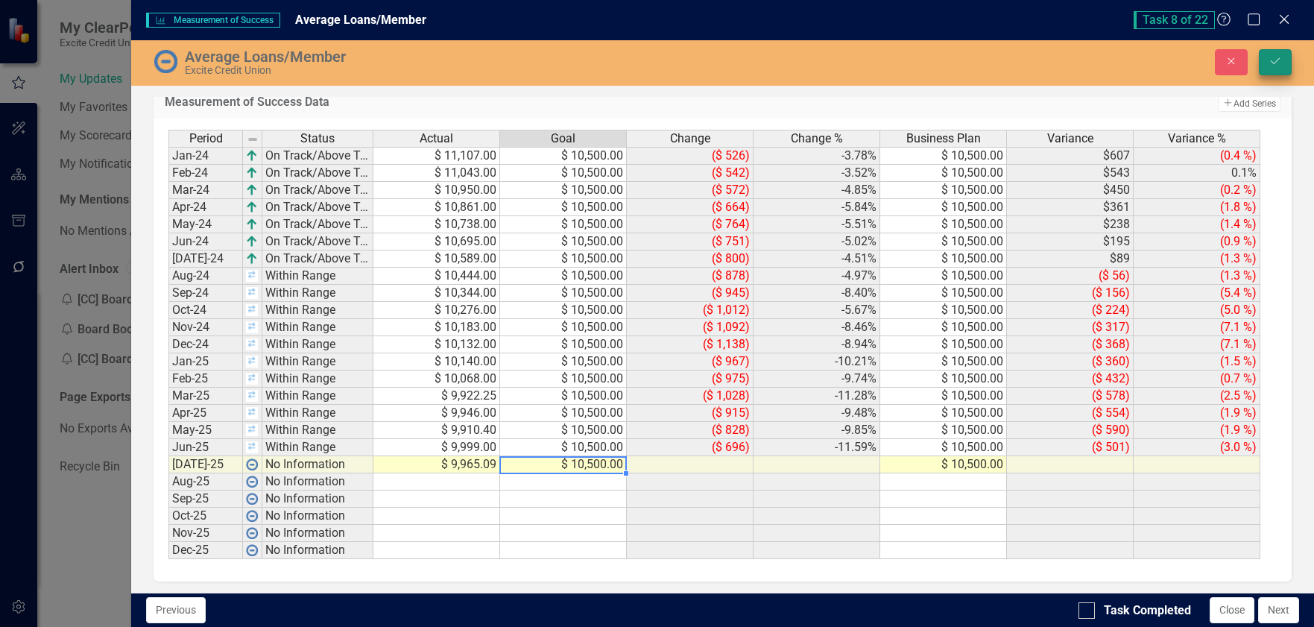
type textarea "10500"
click at [1277, 68] on button "Save" at bounding box center [1275, 62] width 33 height 26
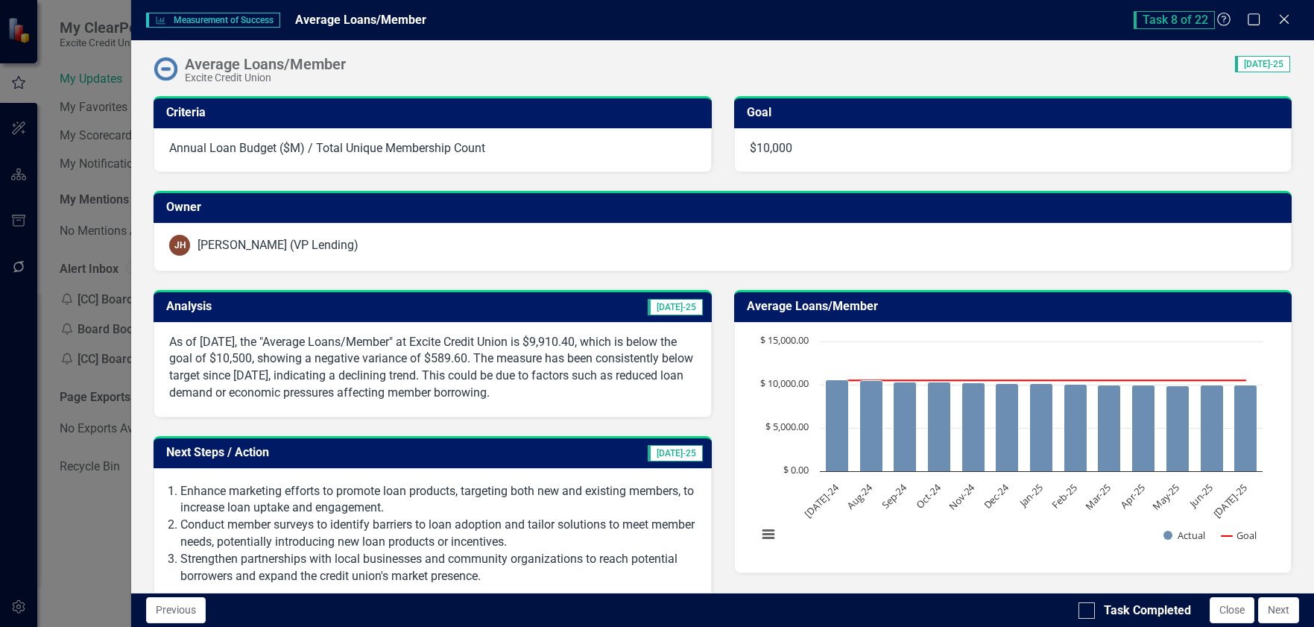
click at [677, 310] on span "[DATE]-25" at bounding box center [675, 307] width 55 height 16
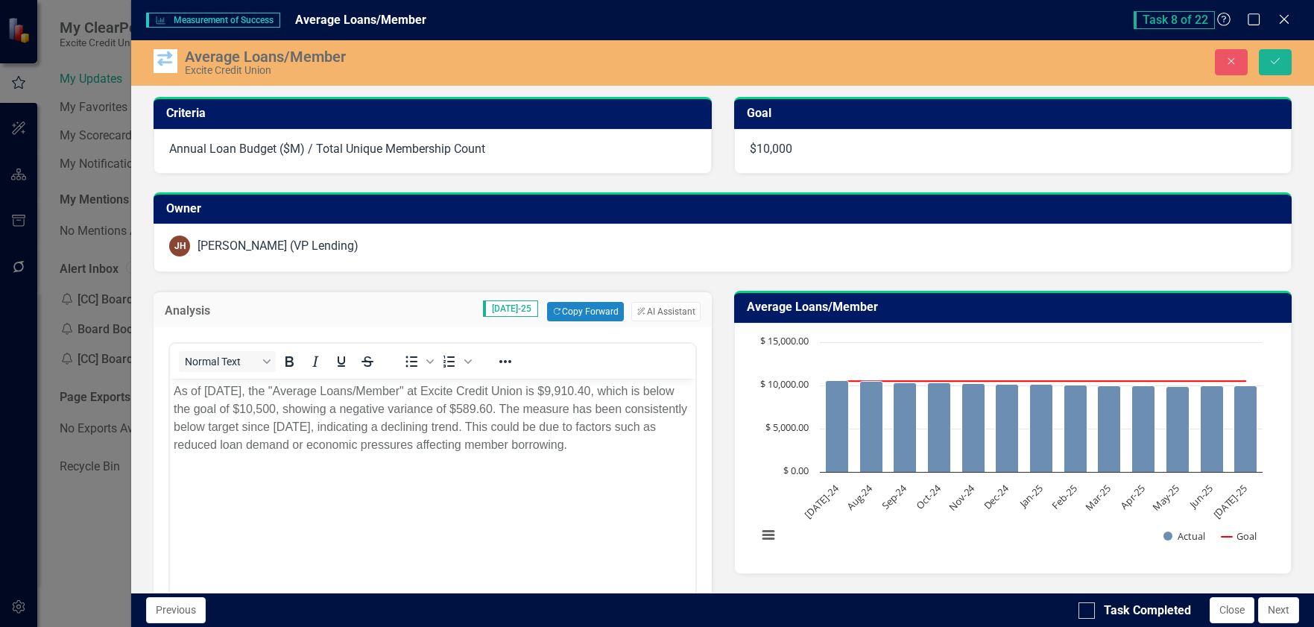
scroll to position [0, 0]
click at [674, 308] on button "ClearPoint AI AI Assistant" at bounding box center [665, 311] width 69 height 19
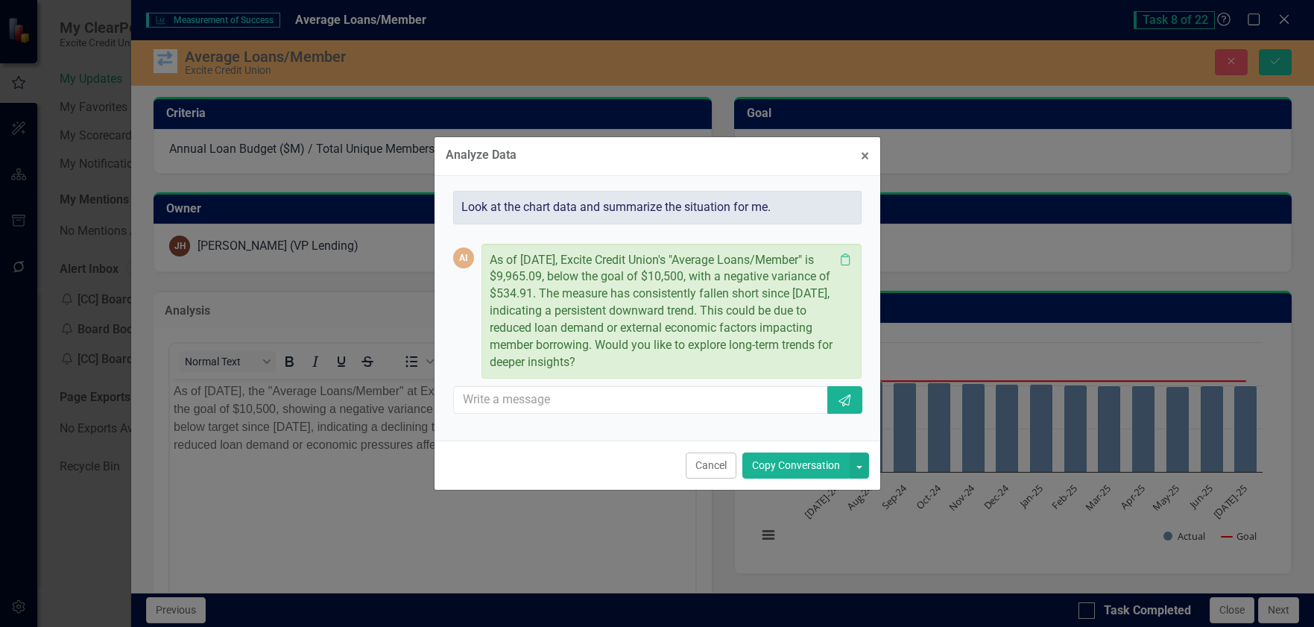
click at [808, 464] on button "Copy Conversation" at bounding box center [795, 465] width 107 height 26
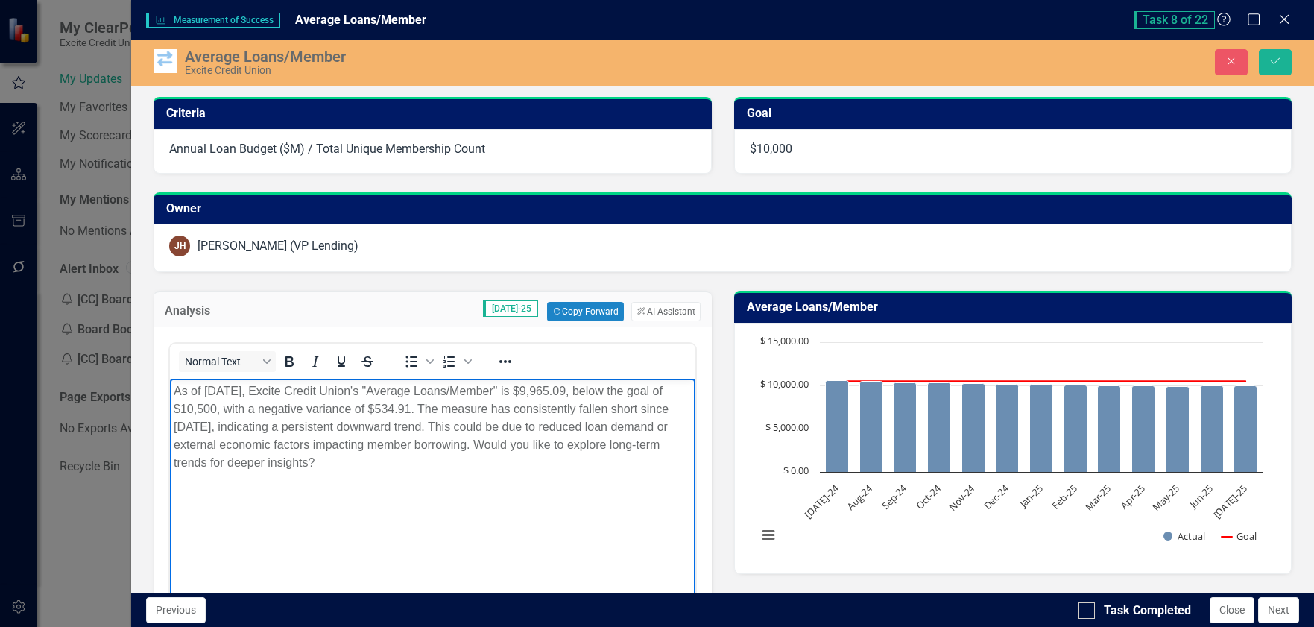
drag, startPoint x: 488, startPoint y: 444, endPoint x: 525, endPoint y: 470, distance: 44.9
click at [506, 472] on body "As of July 2025, Excite Credit Union's "Average Loans/Member" is $9,965.09, bel…" at bounding box center [432, 491] width 525 height 224
click at [617, 333] on div "<p>As of May 2025, the "Average Loans/Member" at Excite Credit Union is $9,910.…" at bounding box center [432, 511] width 557 height 369
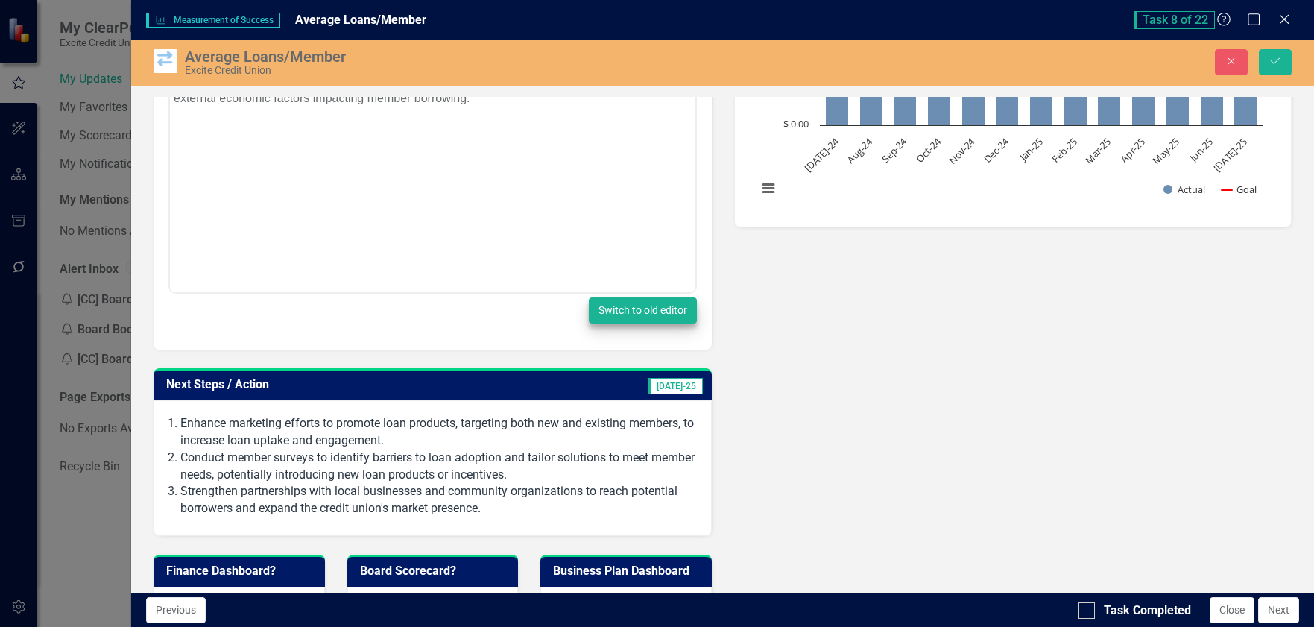
scroll to position [373, 0]
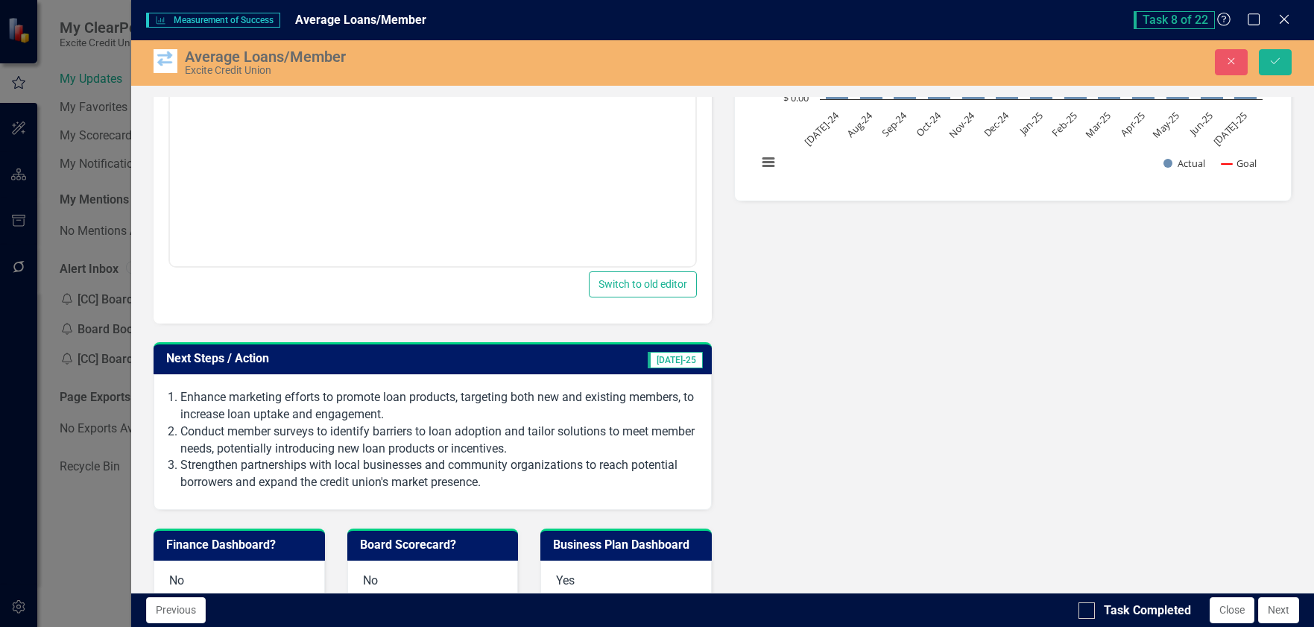
click at [686, 362] on span "[DATE]-25" at bounding box center [675, 360] width 55 height 16
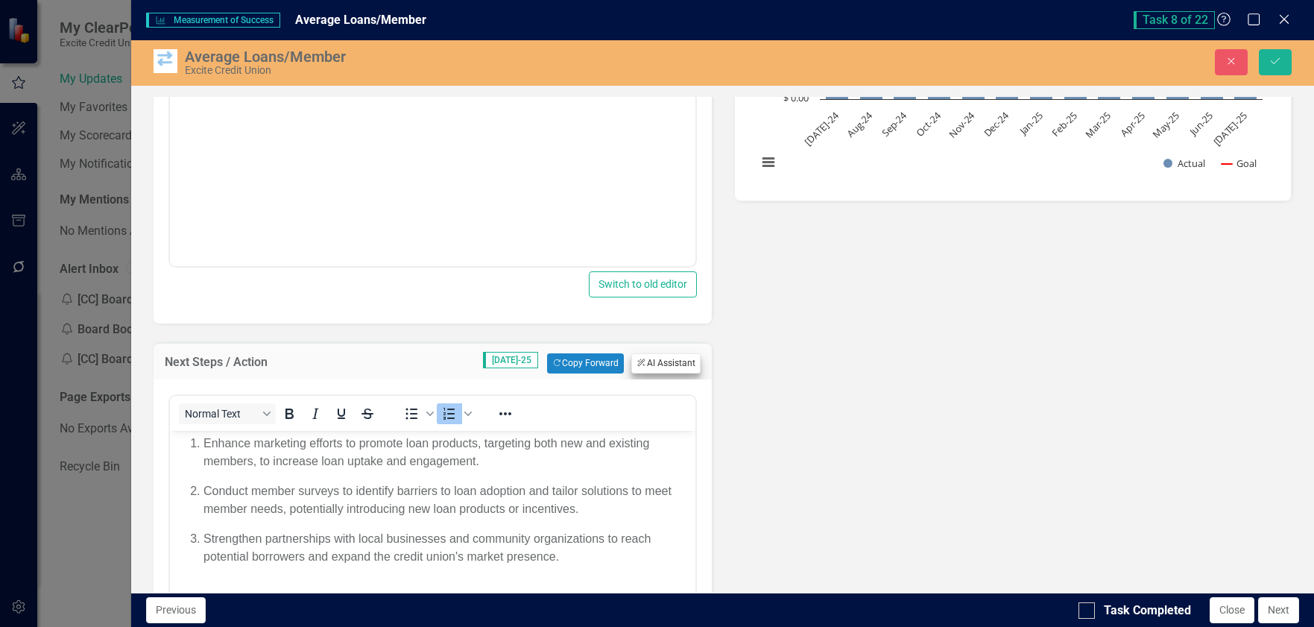
scroll to position [0, 0]
click at [665, 361] on button "ClearPoint AI AI Assistant" at bounding box center [665, 362] width 69 height 19
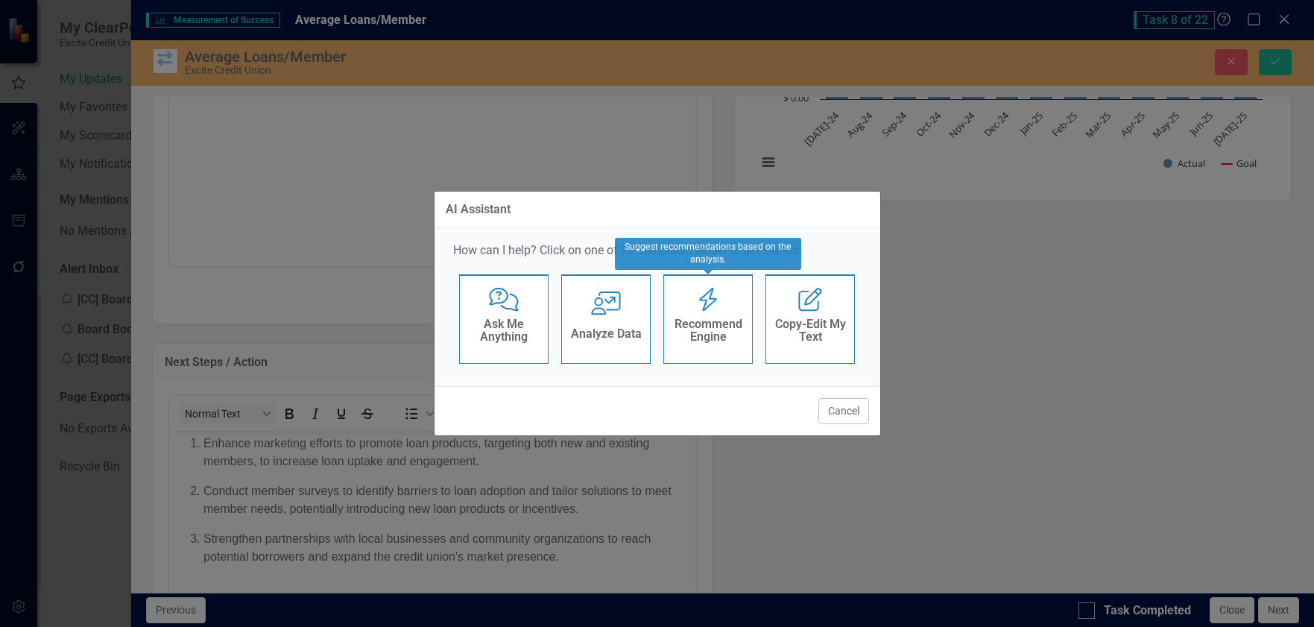
click at [701, 332] on h4 "Recommend Engine" at bounding box center [707, 330] width 73 height 26
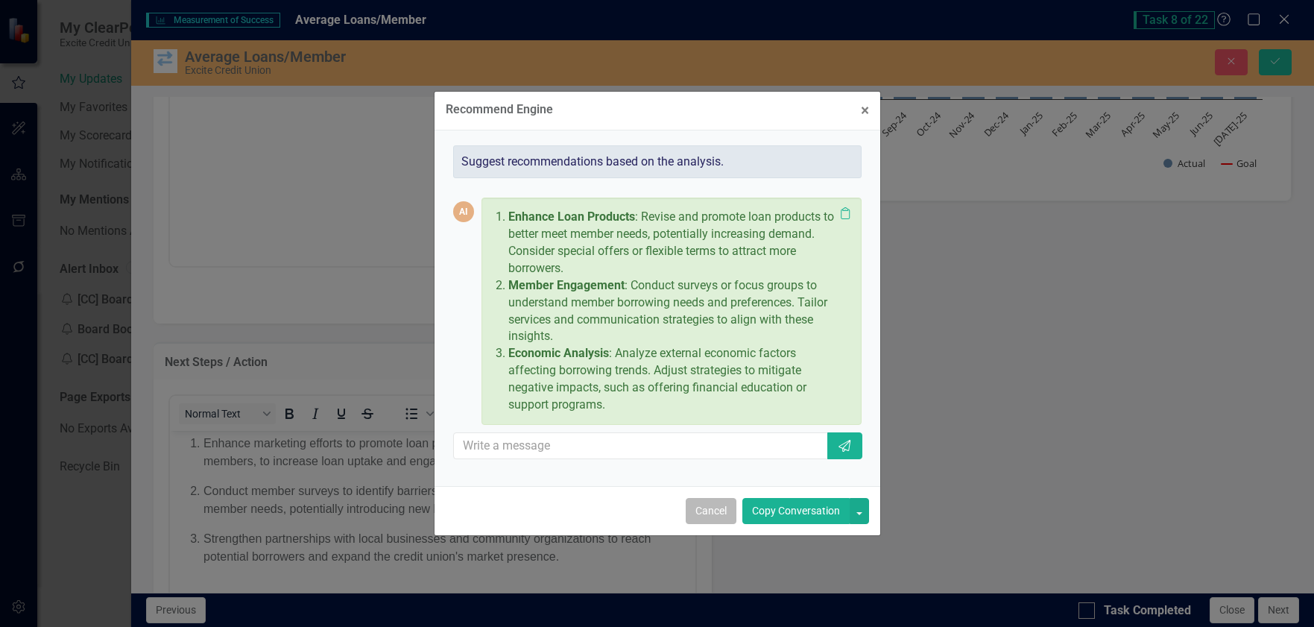
click at [705, 509] on button "Cancel" at bounding box center [711, 511] width 51 height 26
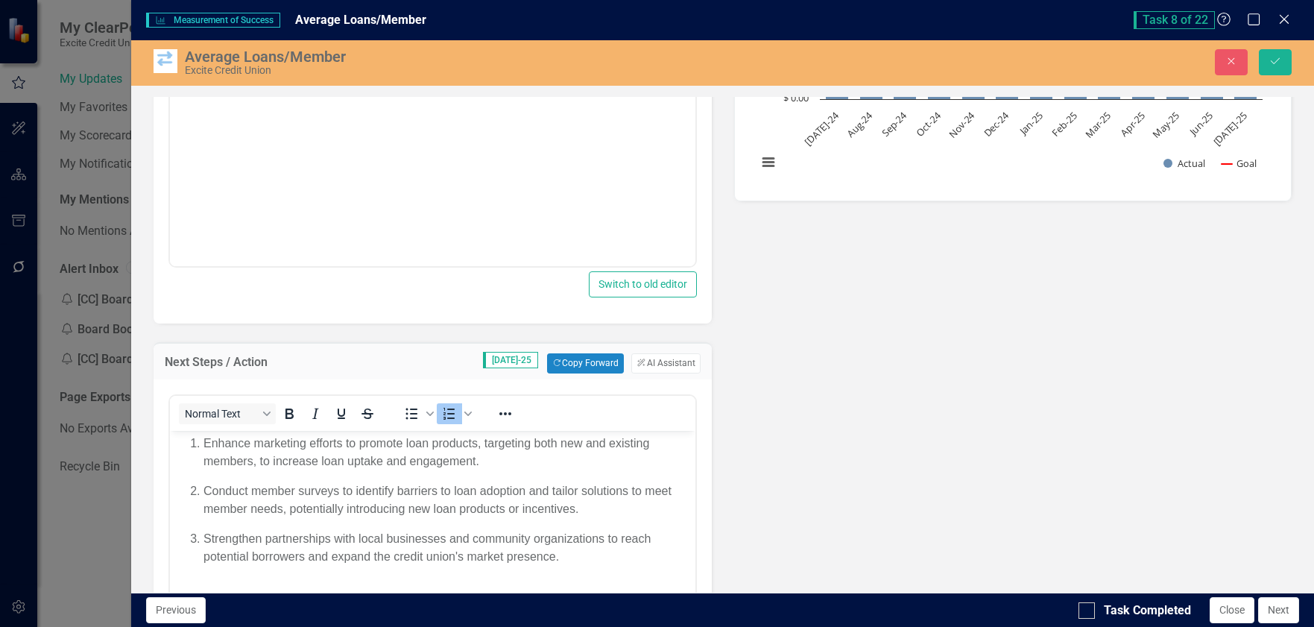
scroll to position [75, 0]
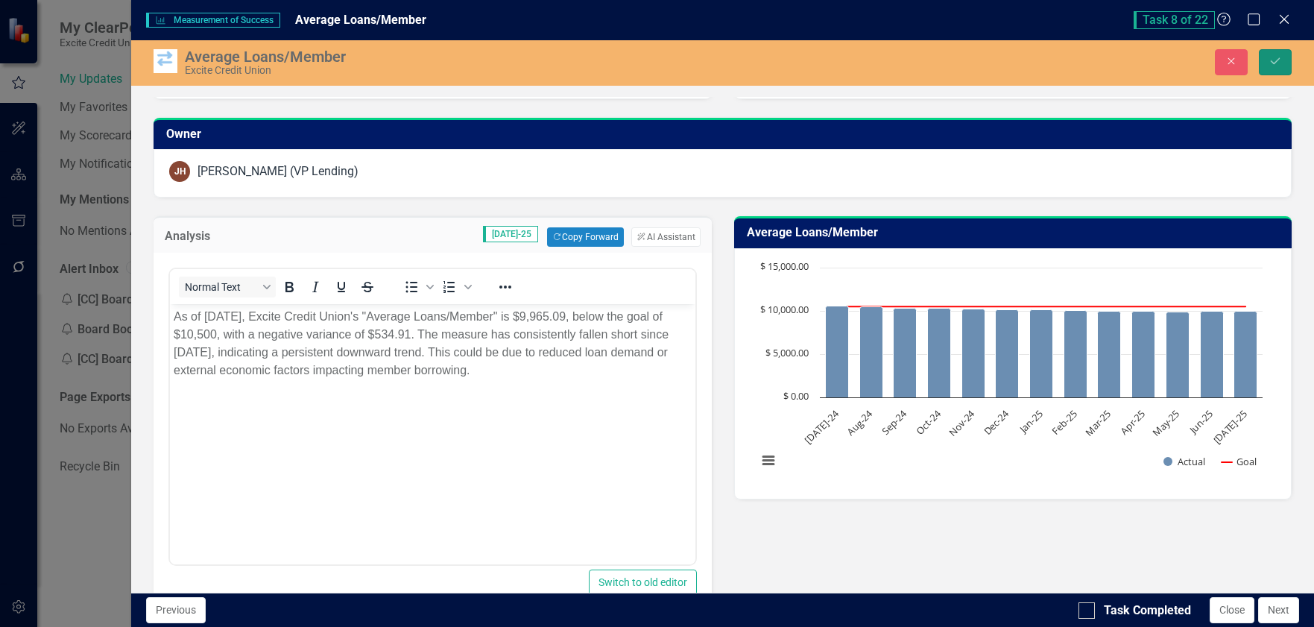
click at [1283, 61] on button "Save" at bounding box center [1275, 62] width 33 height 26
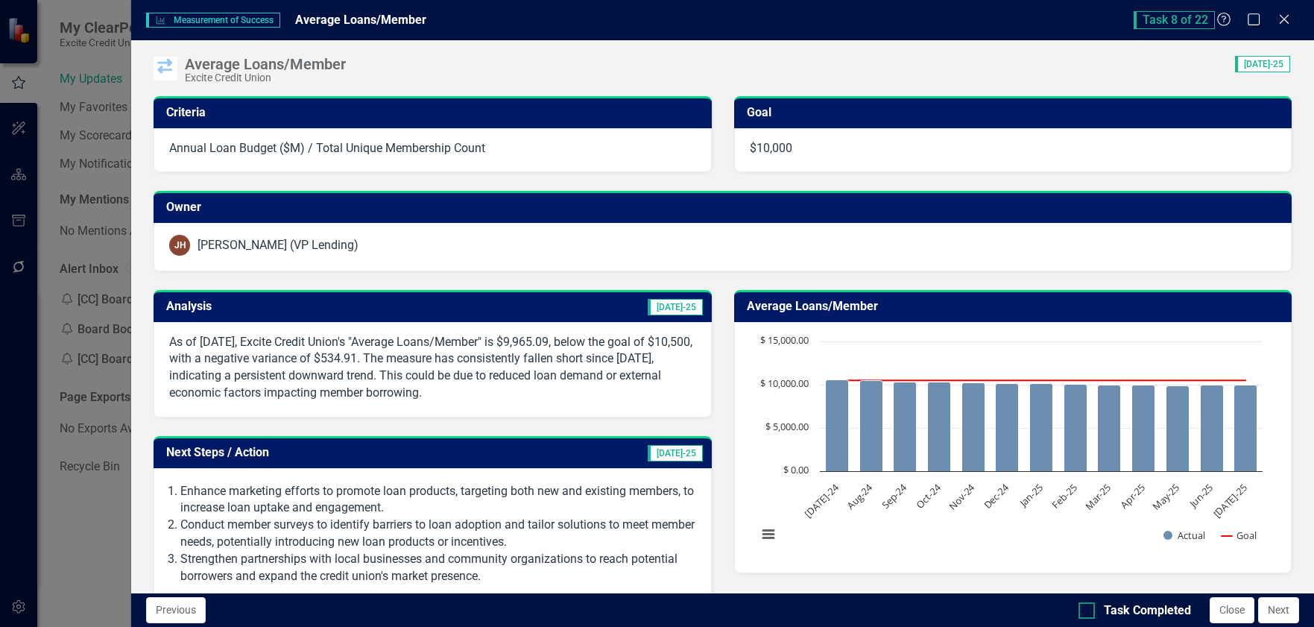
click at [1093, 613] on div at bounding box center [1086, 610] width 16 height 16
click at [1088, 612] on input "Task Completed" at bounding box center [1083, 607] width 10 height 10
click at [1085, 610] on input "Task Completed" at bounding box center [1083, 607] width 10 height 10
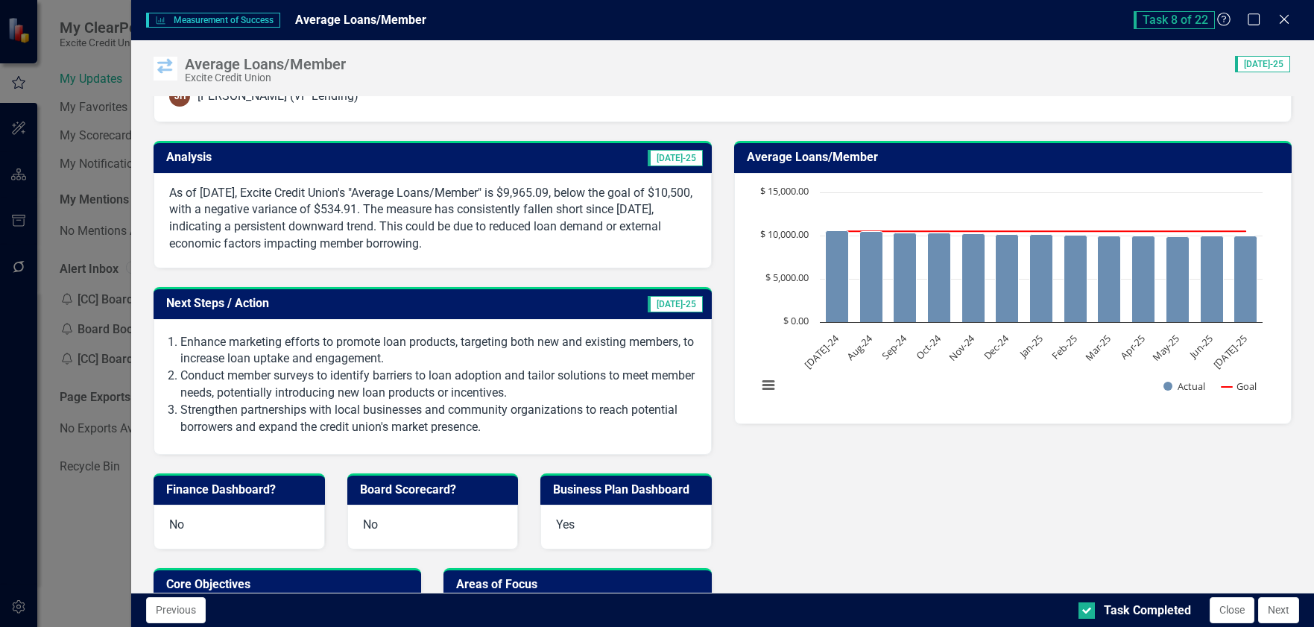
checkbox input "false"
click at [1236, 611] on button "Close" at bounding box center [1232, 610] width 45 height 26
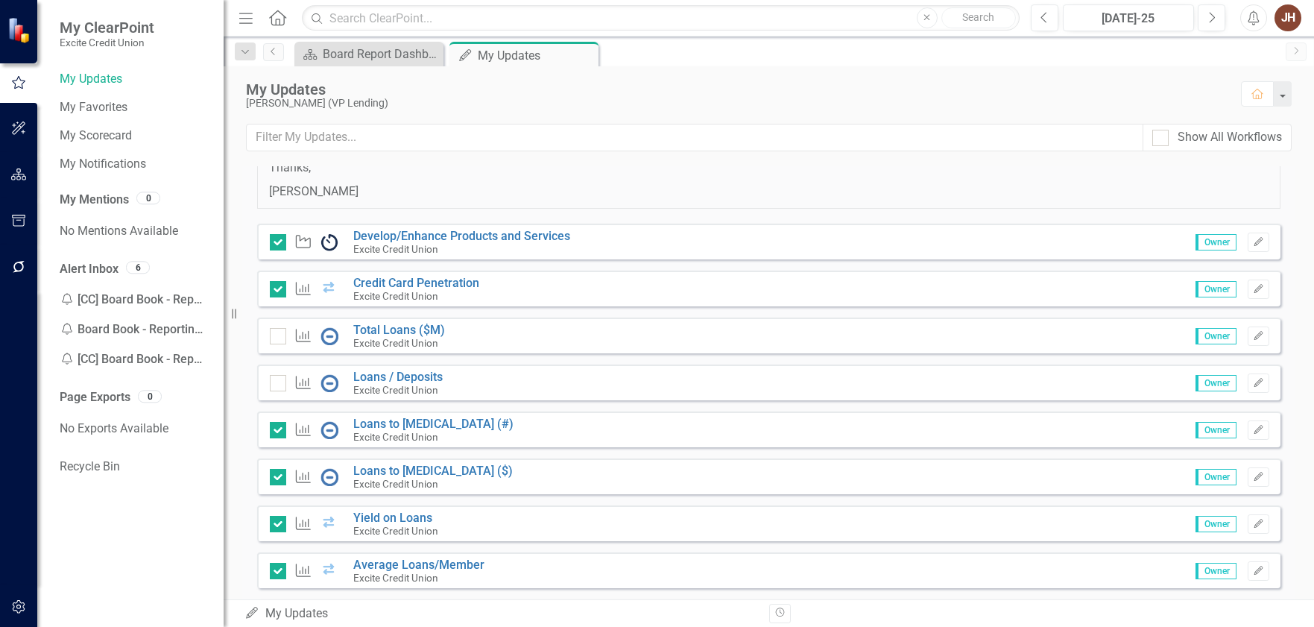
checkbox input "true"
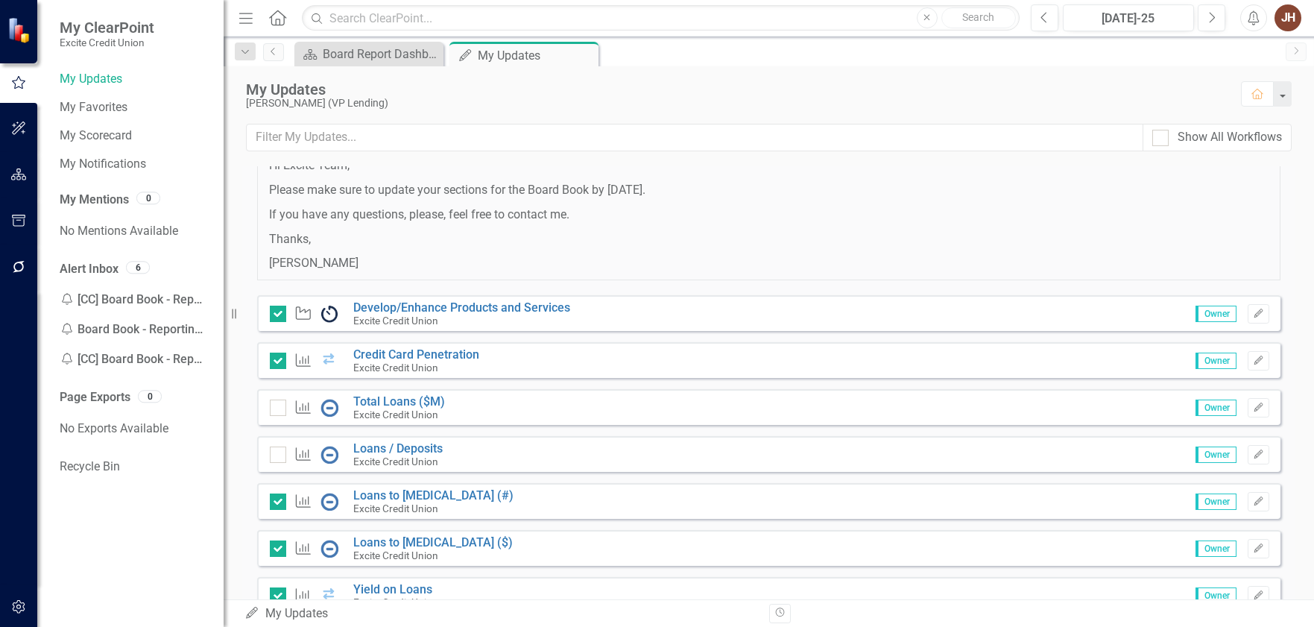
scroll to position [20, 0]
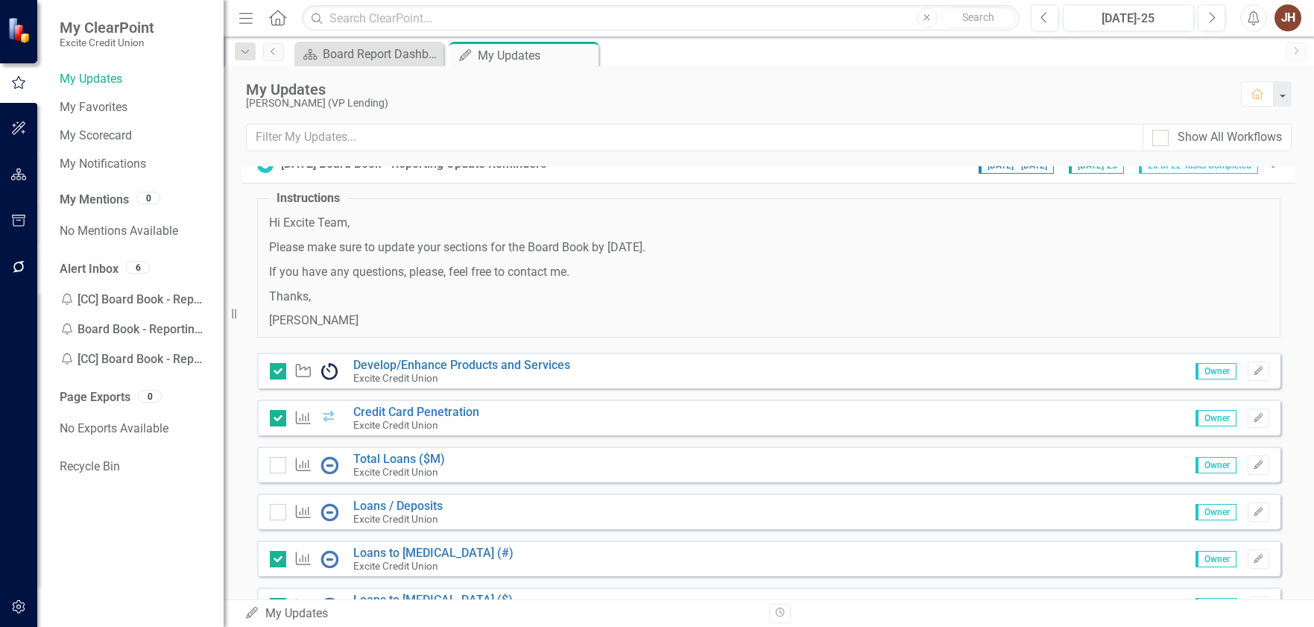
drag, startPoint x: 1093, startPoint y: 85, endPoint x: 1154, endPoint y: 62, distance: 65.3
click at [1093, 85] on div "My Updates" at bounding box center [736, 89] width 980 height 16
click at [1291, 25] on div "JH" at bounding box center [1287, 17] width 27 height 27
click at [1242, 186] on link "Logout Log Out" at bounding box center [1242, 188] width 118 height 28
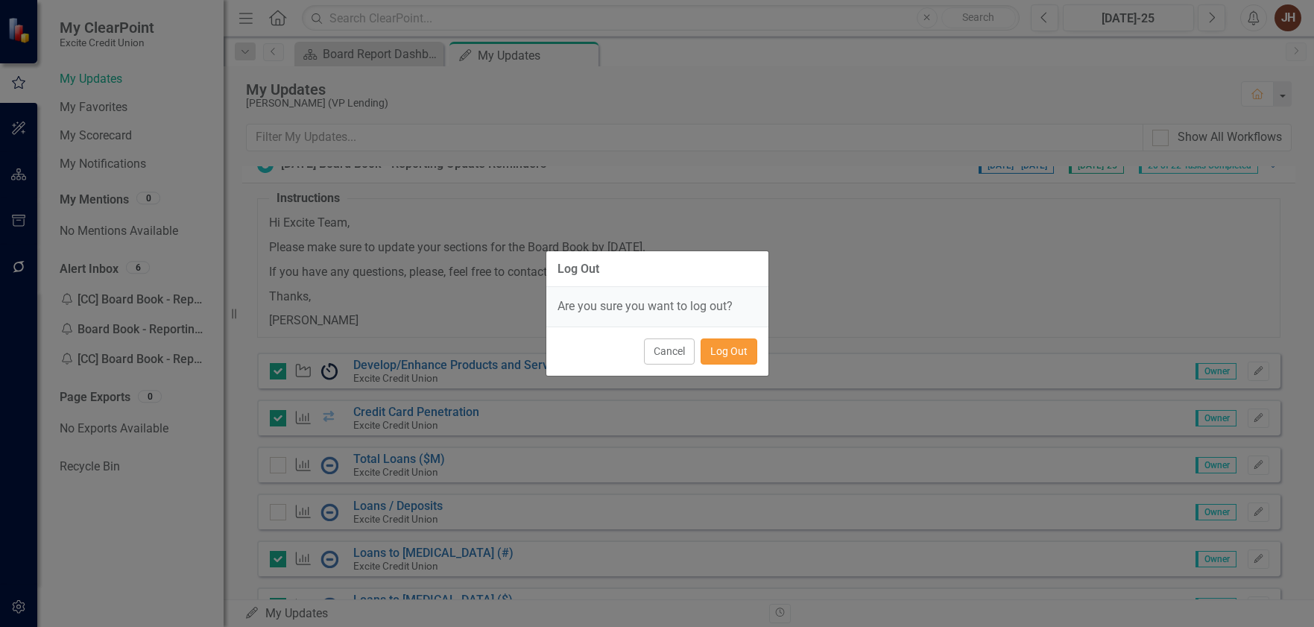
click at [735, 355] on button "Log Out" at bounding box center [729, 351] width 57 height 26
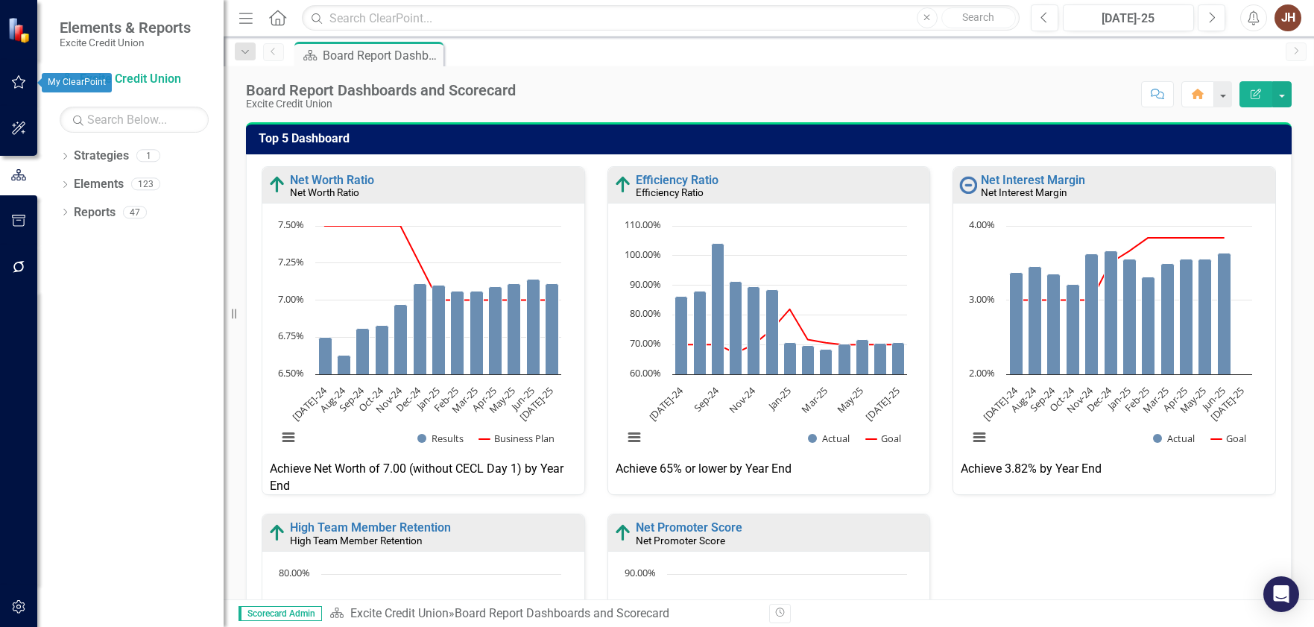
drag, startPoint x: 16, startPoint y: 80, endPoint x: 609, endPoint y: 206, distance: 606.3
click at [16, 80] on icon "button" at bounding box center [19, 81] width 14 height 13
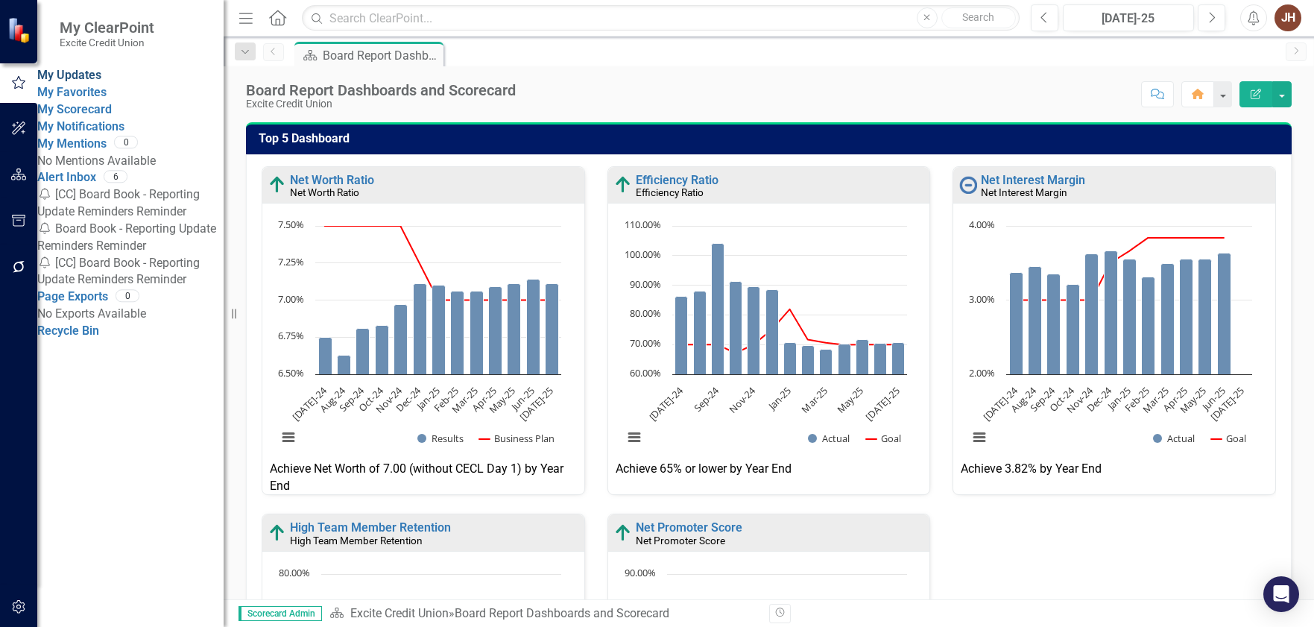
click at [75, 79] on link "My Updates" at bounding box center [69, 75] width 64 height 14
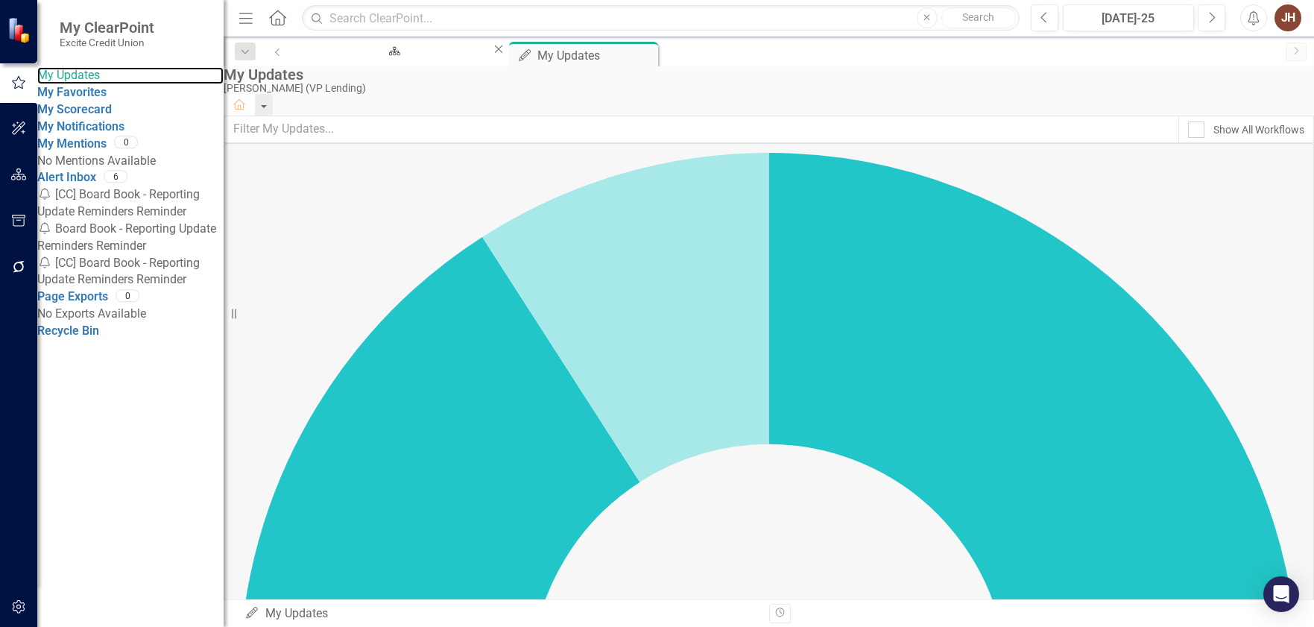
scroll to position [224, 0]
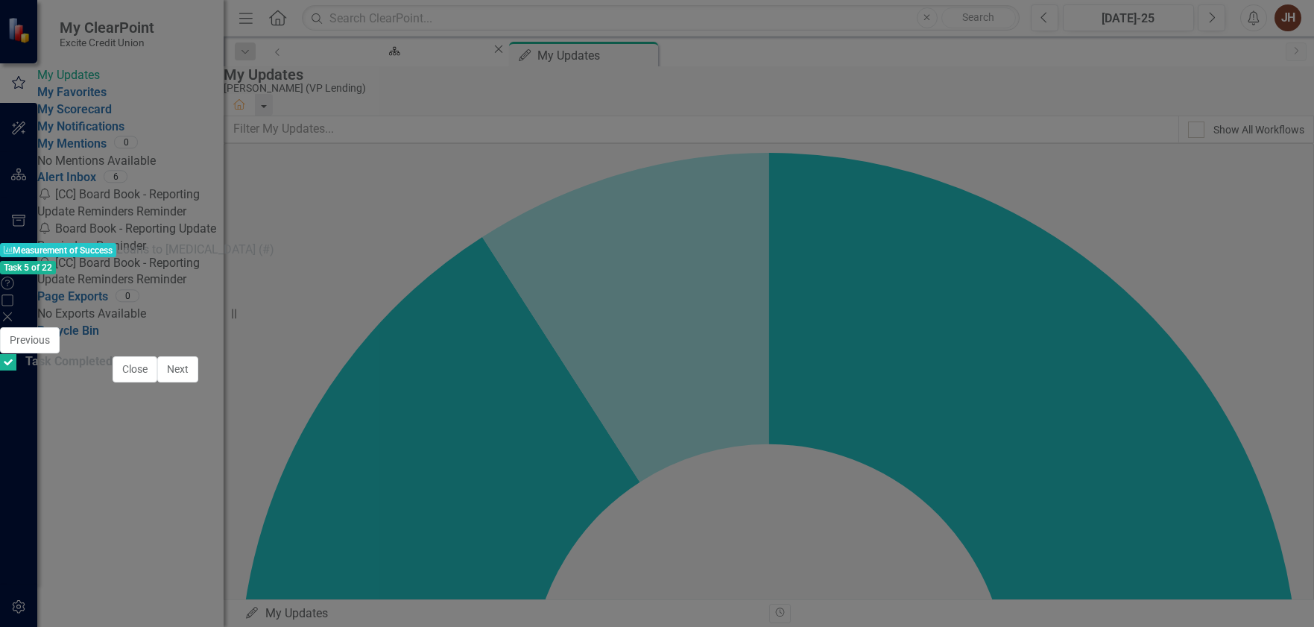
scroll to position [1073, 0]
type textarea "86"
drag, startPoint x: 414, startPoint y: 476, endPoint x: 355, endPoint y: 478, distance: 58.1
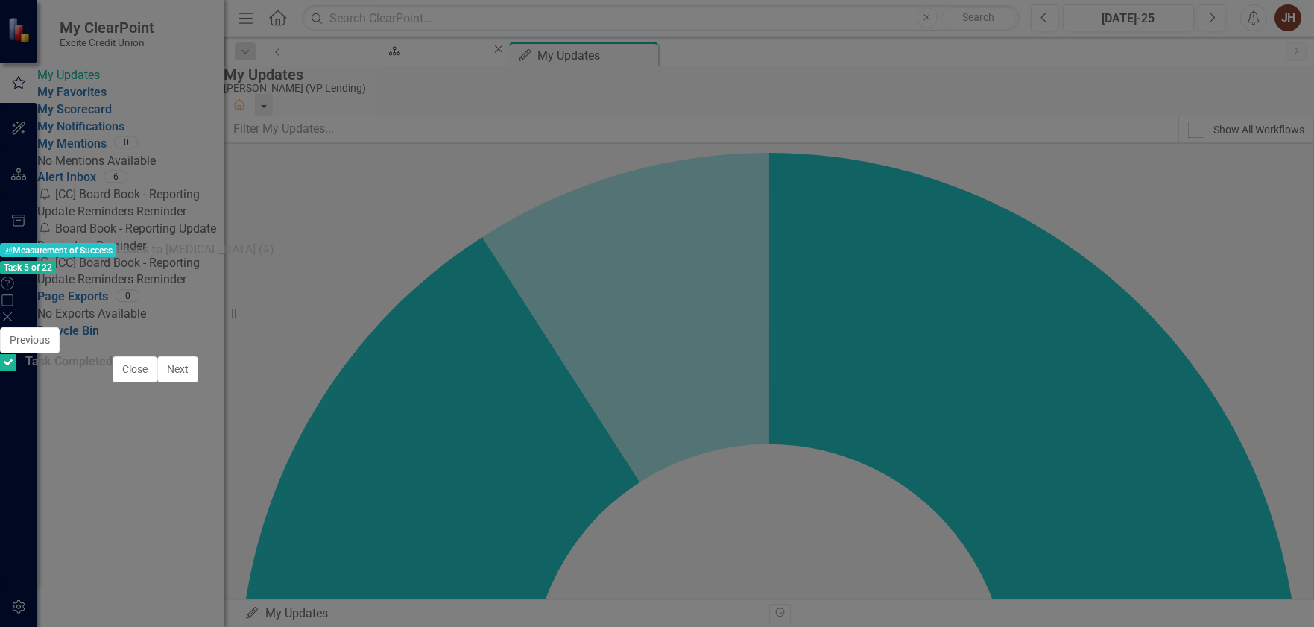
type textarea "60.01"
click at [845, 328] on button "Save" at bounding box center [828, 341] width 33 height 26
click at [1248, 584] on span "[DATE]-25" at bounding box center [1271, 590] width 47 height 13
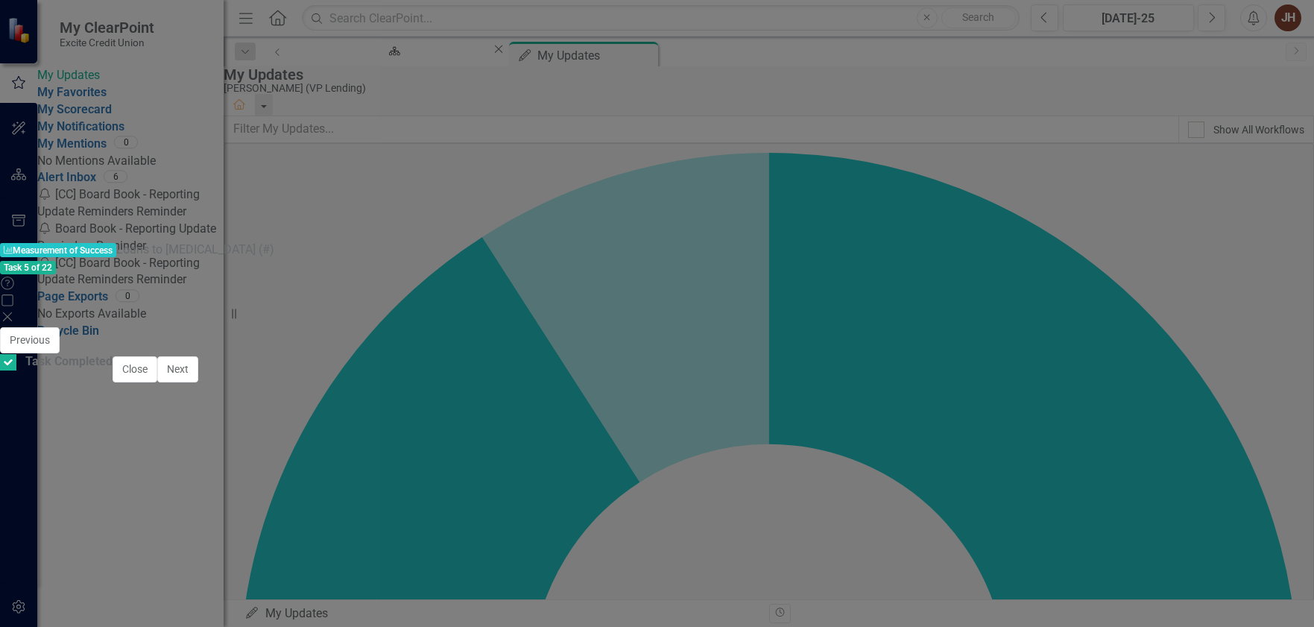
click at [1248, 584] on span "[DATE]-25" at bounding box center [1271, 590] width 47 height 13
click at [835, 335] on icon "Save" at bounding box center [828, 340] width 13 height 10
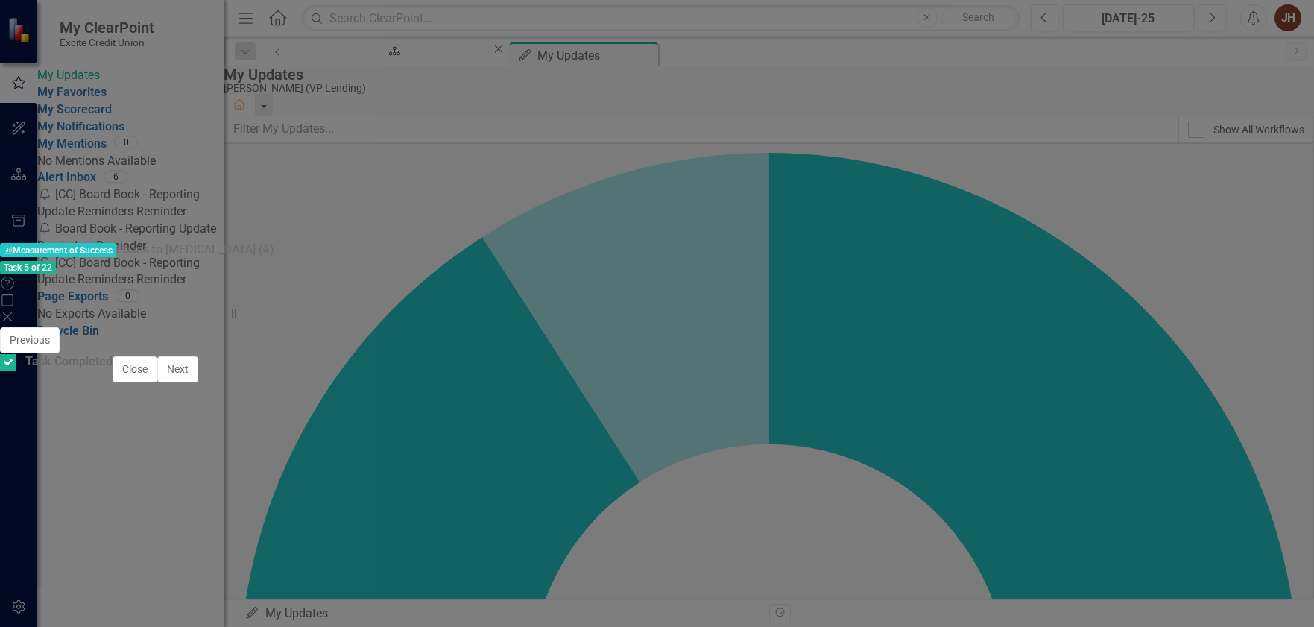
click at [15, 311] on icon "Close" at bounding box center [7, 317] width 15 height 12
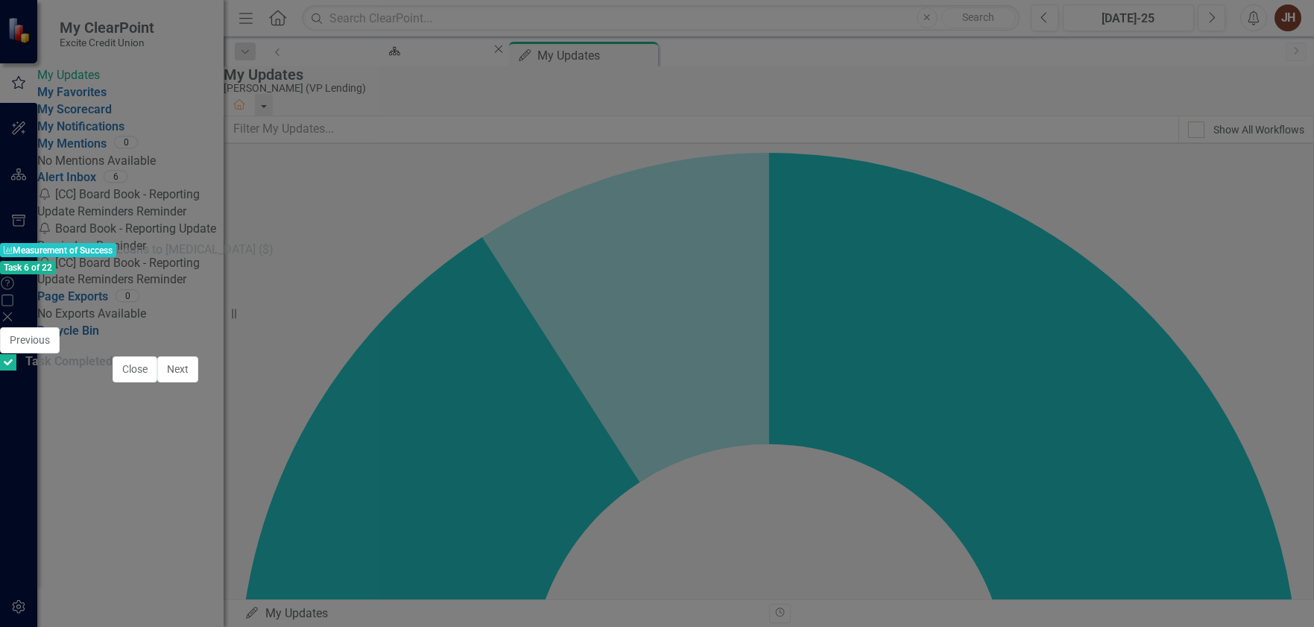
click at [1248, 584] on span "[DATE]-25" at bounding box center [1271, 590] width 47 height 13
click at [845, 328] on button "Save" at bounding box center [828, 341] width 33 height 26
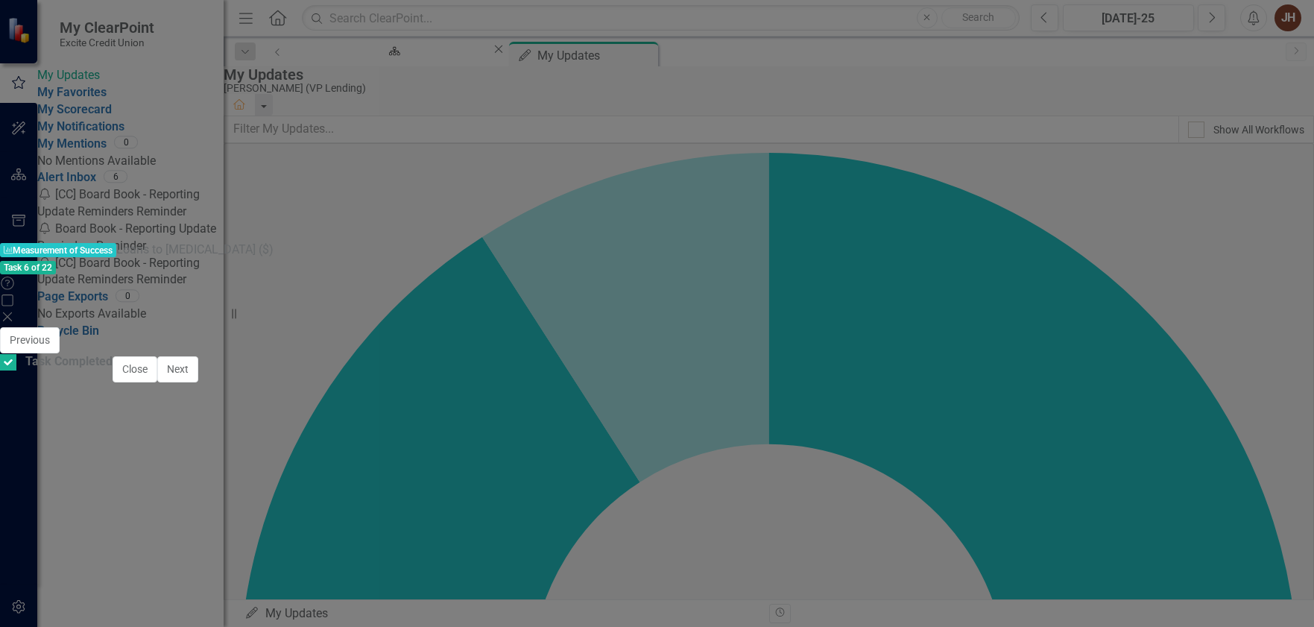
scroll to position [1073, 0]
type textarea "60.01"
drag, startPoint x: 1272, startPoint y: 57, endPoint x: 1235, endPoint y: 258, distance: 203.9
click at [835, 335] on icon "Save" at bounding box center [828, 340] width 13 height 10
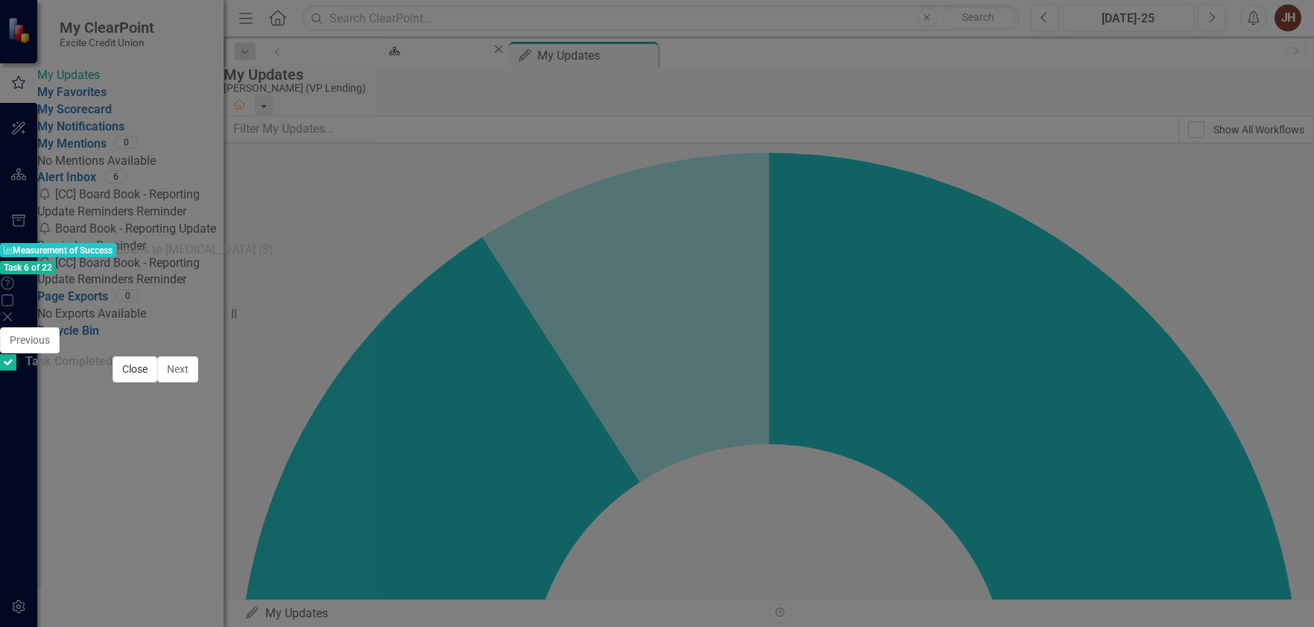
click at [157, 382] on button "Close" at bounding box center [135, 369] width 45 height 26
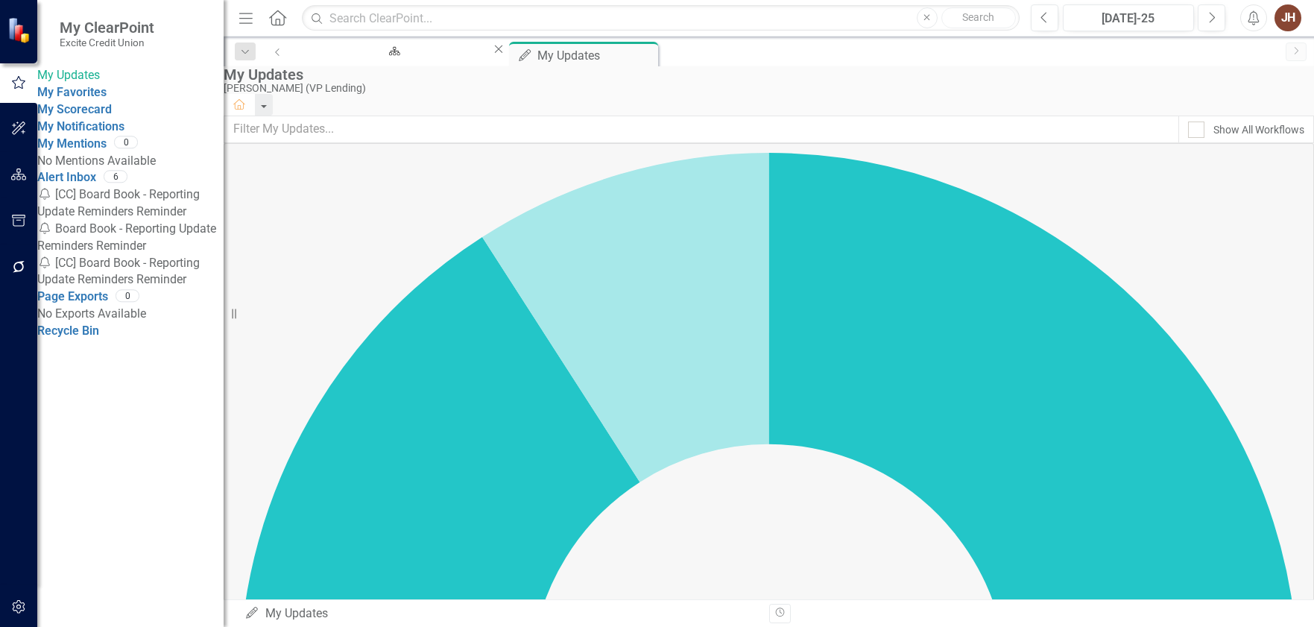
click at [1286, 17] on div "JH" at bounding box center [1287, 17] width 27 height 27
drag, startPoint x: 1292, startPoint y: 360, endPoint x: 830, endPoint y: 263, distance: 471.4
click at [105, 25] on span "My ClearPoint" at bounding box center [107, 28] width 95 height 18
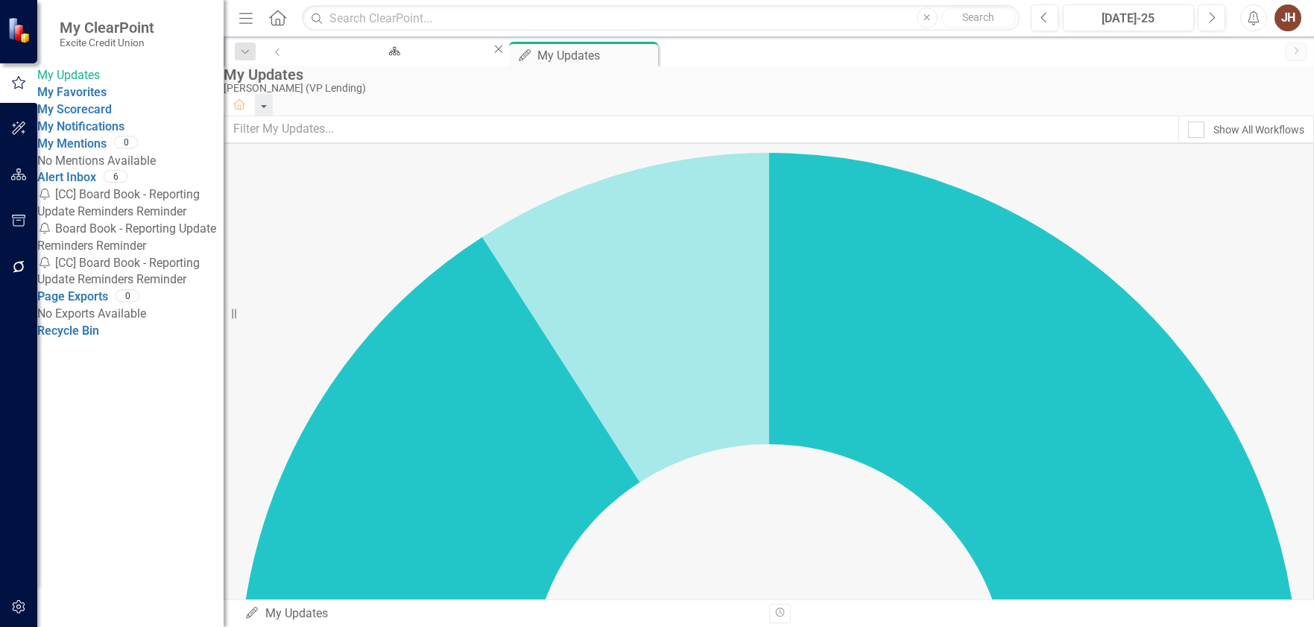
click at [42, 39] on div "My ClearPoint Excite Credit Union" at bounding box center [130, 33] width 186 height 67
click at [274, 22] on icon "Home" at bounding box center [277, 18] width 19 height 16
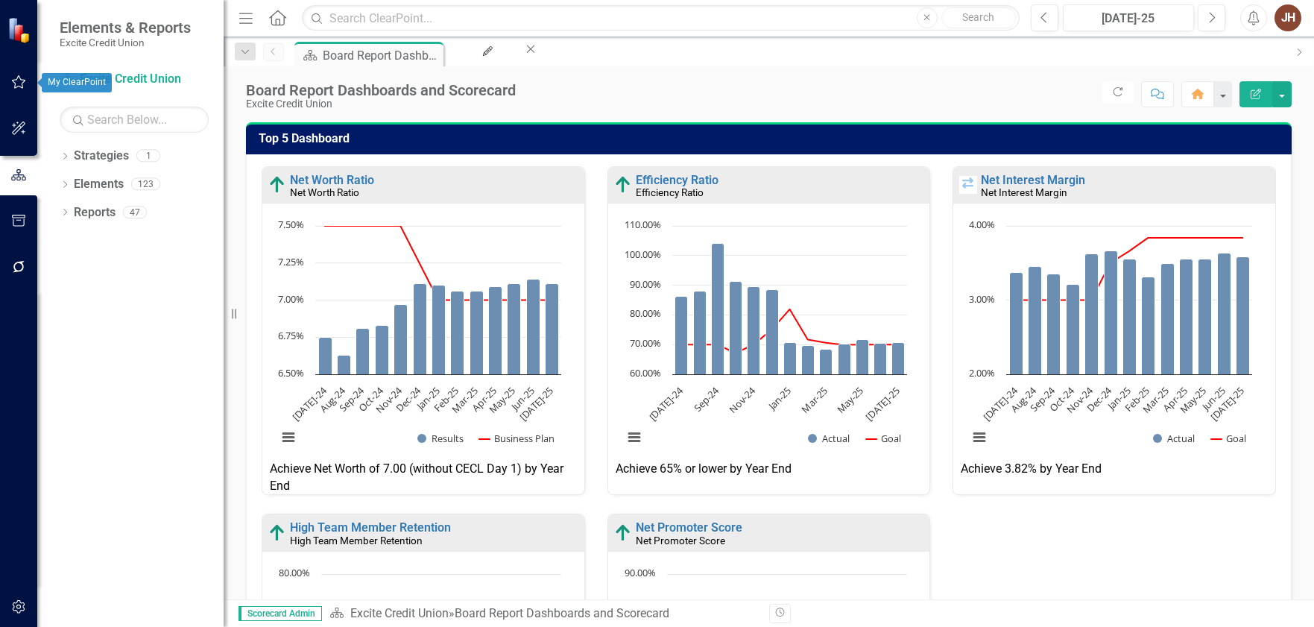
click at [22, 82] on icon "button" at bounding box center [19, 82] width 16 height 12
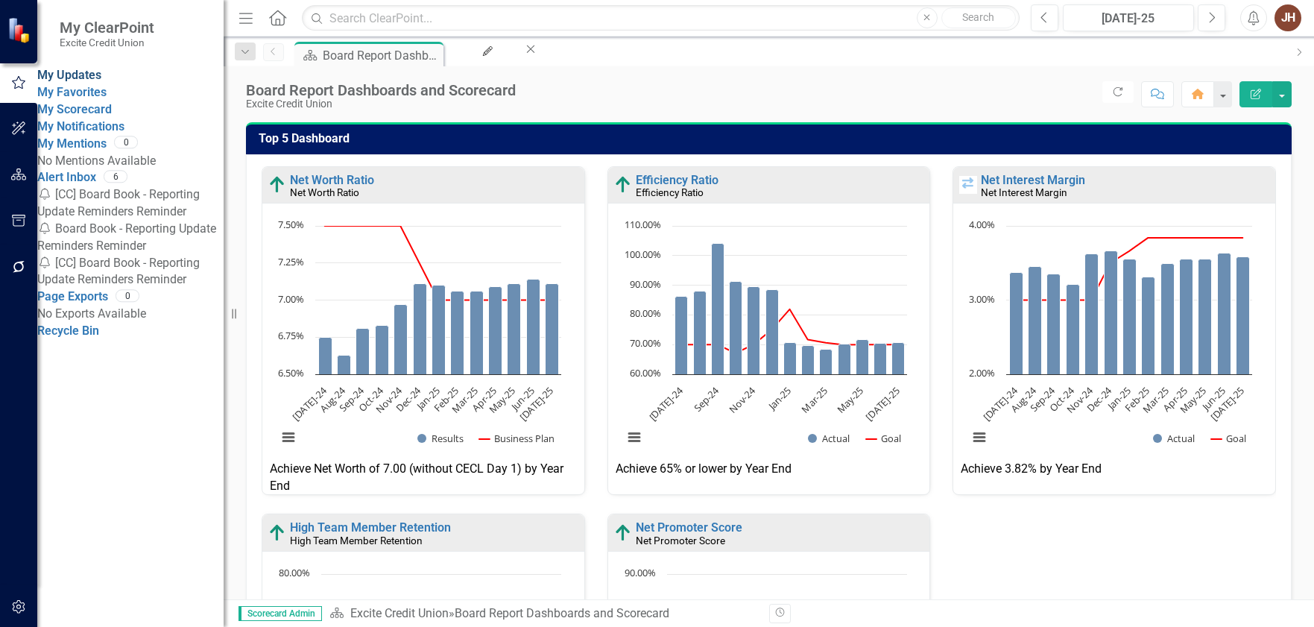
click at [101, 75] on link "My Updates" at bounding box center [69, 75] width 64 height 14
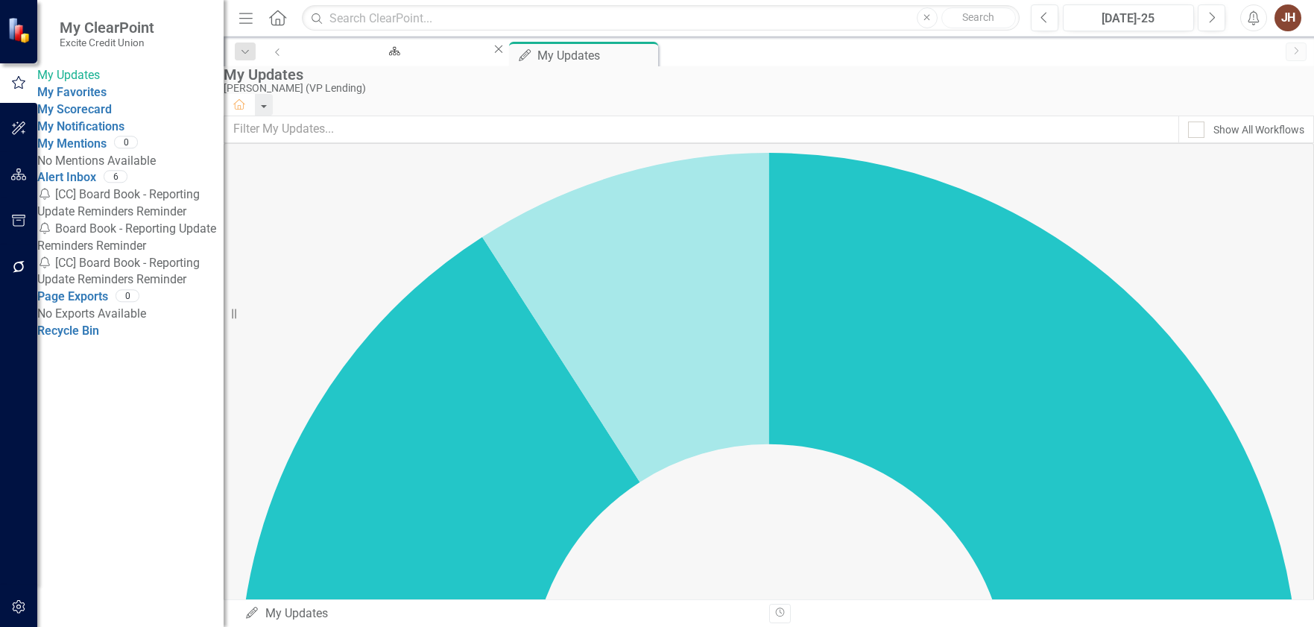
click at [1289, 10] on div "JH" at bounding box center [1287, 17] width 27 height 27
click at [1247, 186] on link "Logout Log Out" at bounding box center [1242, 188] width 118 height 28
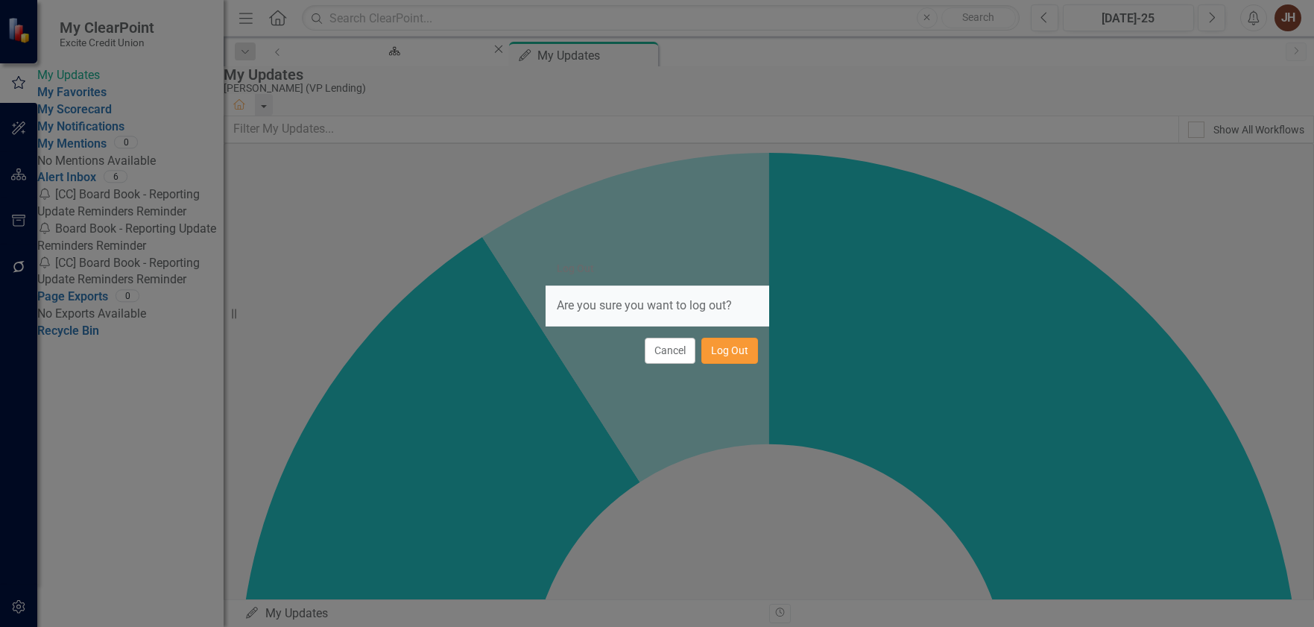
click at [741, 350] on button "Log Out" at bounding box center [729, 351] width 57 height 26
